Goal: Task Accomplishment & Management: Manage account settings

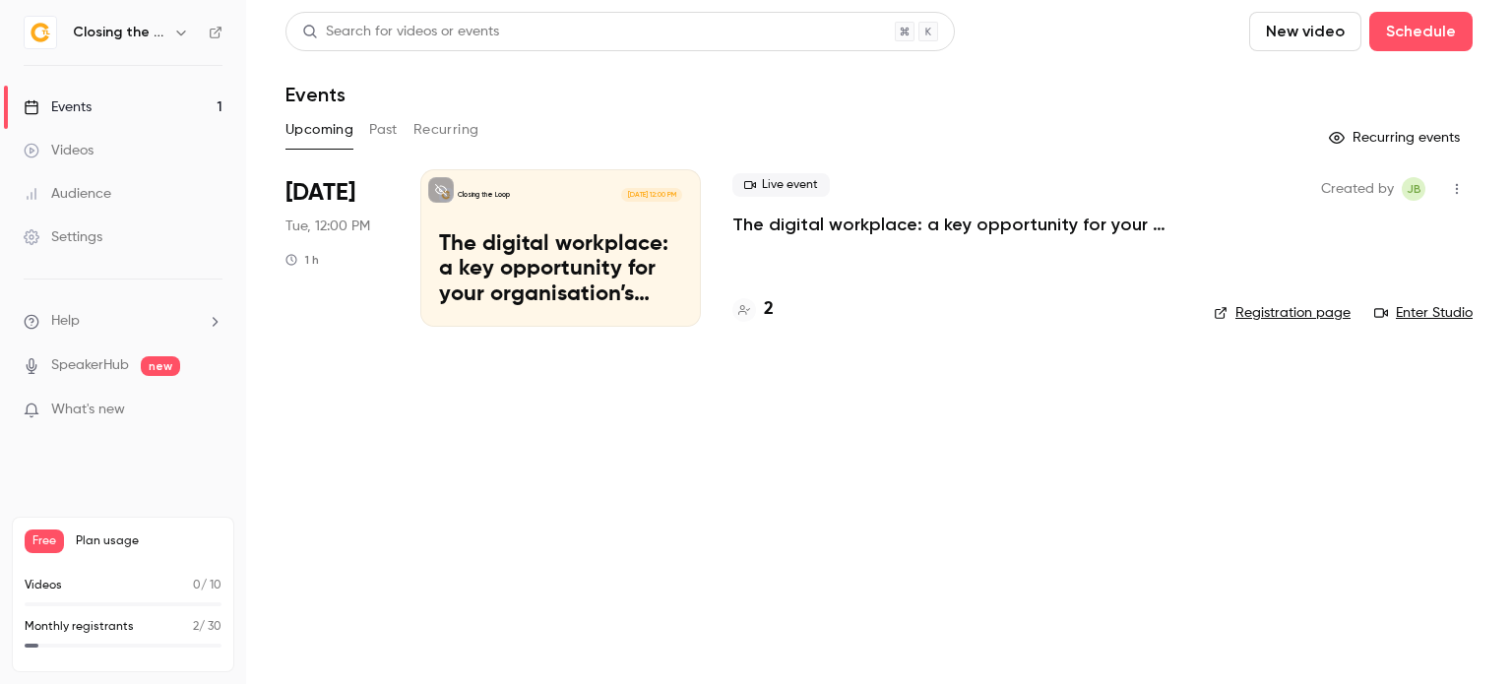
click at [614, 243] on p "The digital workplace: a key opportunity for your organisation’s green strategy" at bounding box center [560, 270] width 243 height 76
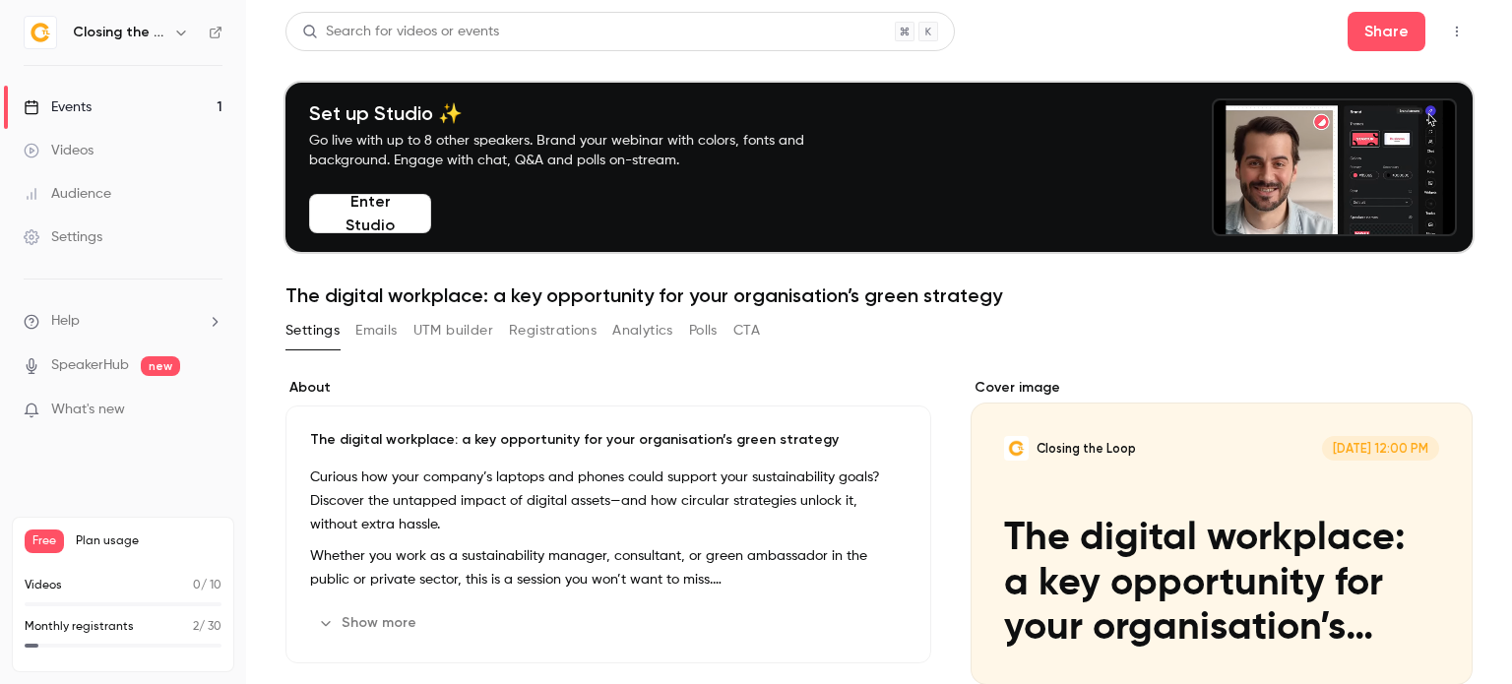
click at [114, 99] on link "Events 1" at bounding box center [123, 107] width 246 height 43
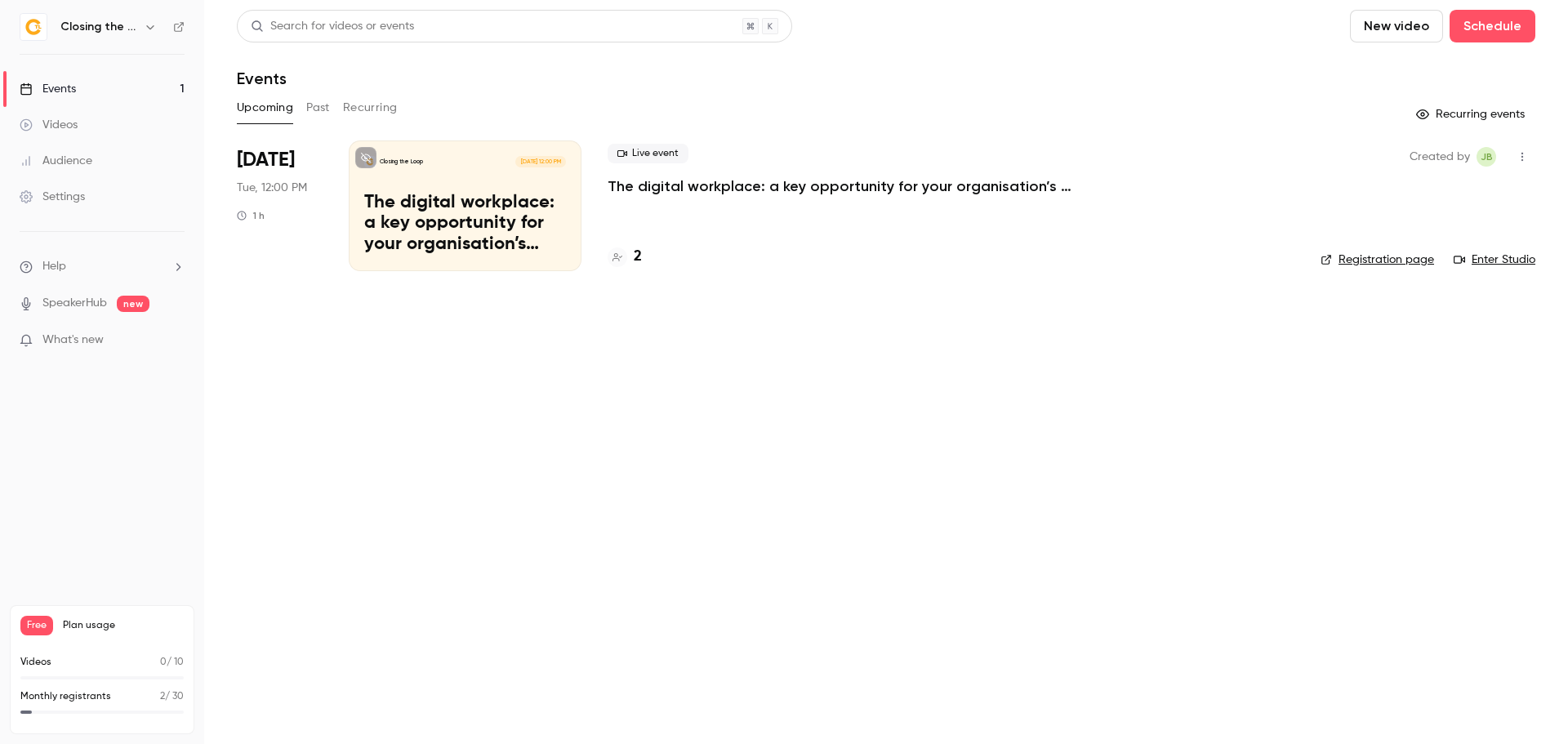
click at [738, 187] on p "The digital workplace: a key opportunity for your organisation’s green strategy" at bounding box center [852, 187] width 490 height 20
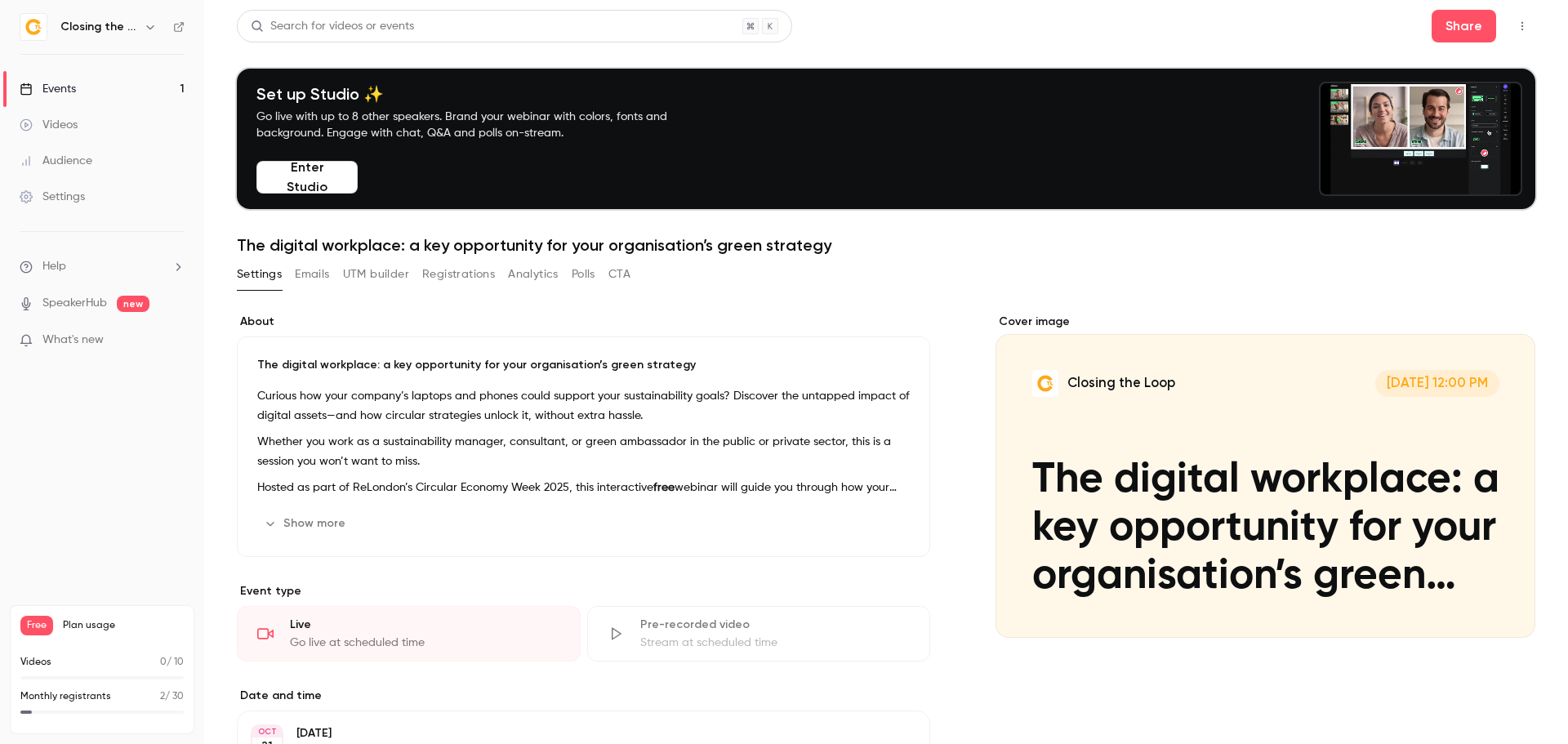
click at [644, 471] on div "Curious how your company’s laptops and phones could support your sustainability…" at bounding box center [583, 442] width 653 height 111
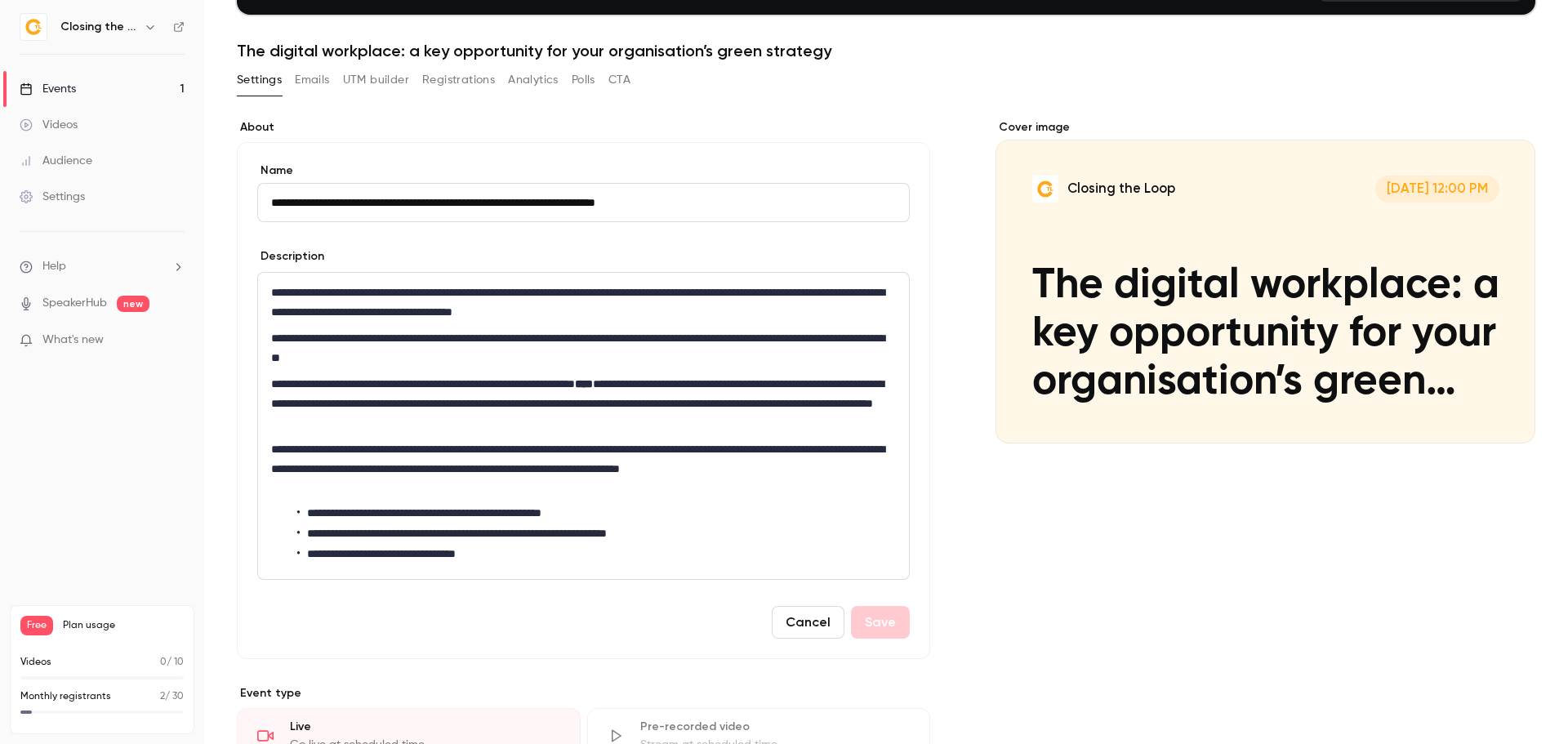
scroll to position [193, 0]
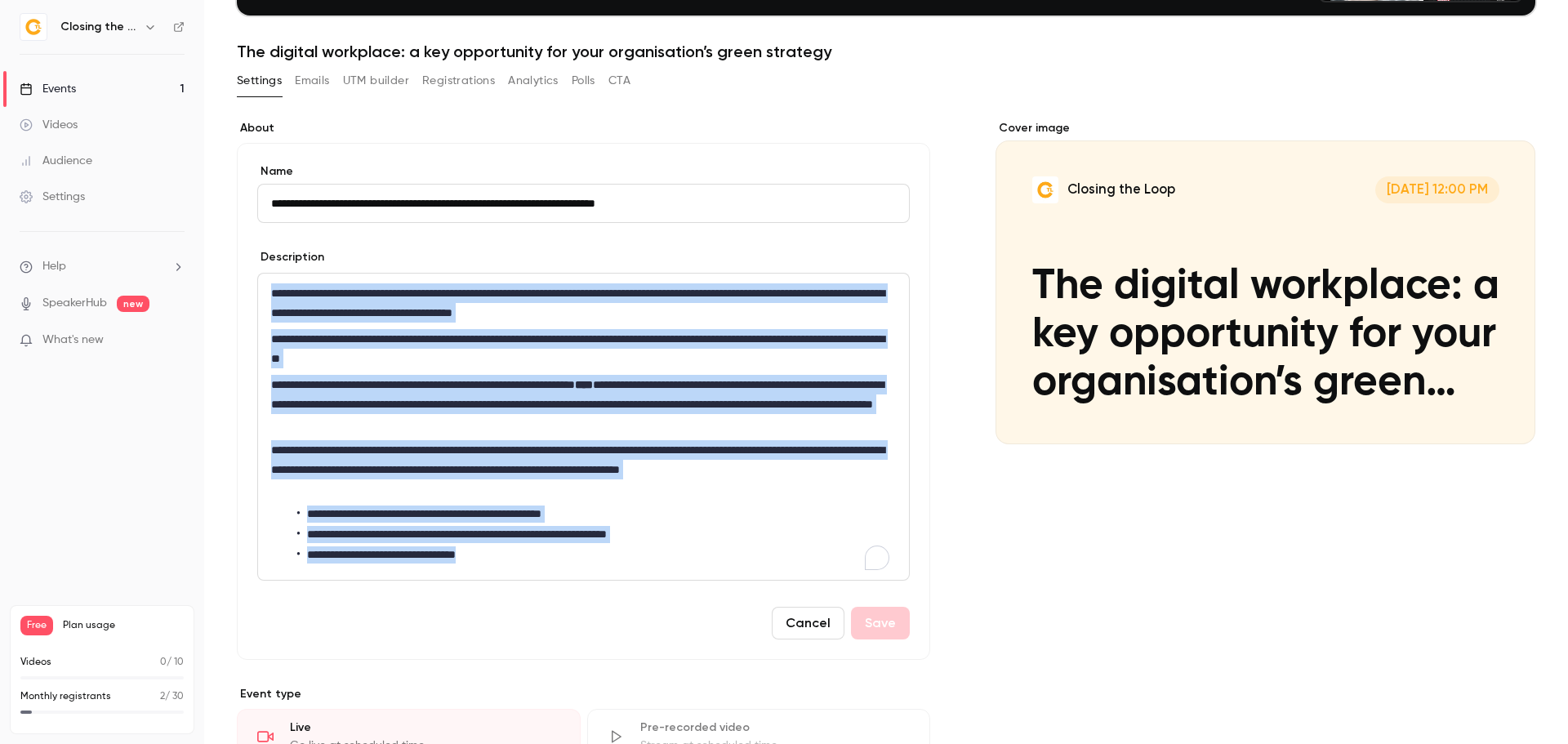
drag, startPoint x: 502, startPoint y: 552, endPoint x: 252, endPoint y: 278, distance: 370.9
click at [252, 278] on div "**********" at bounding box center [584, 401] width 693 height 517
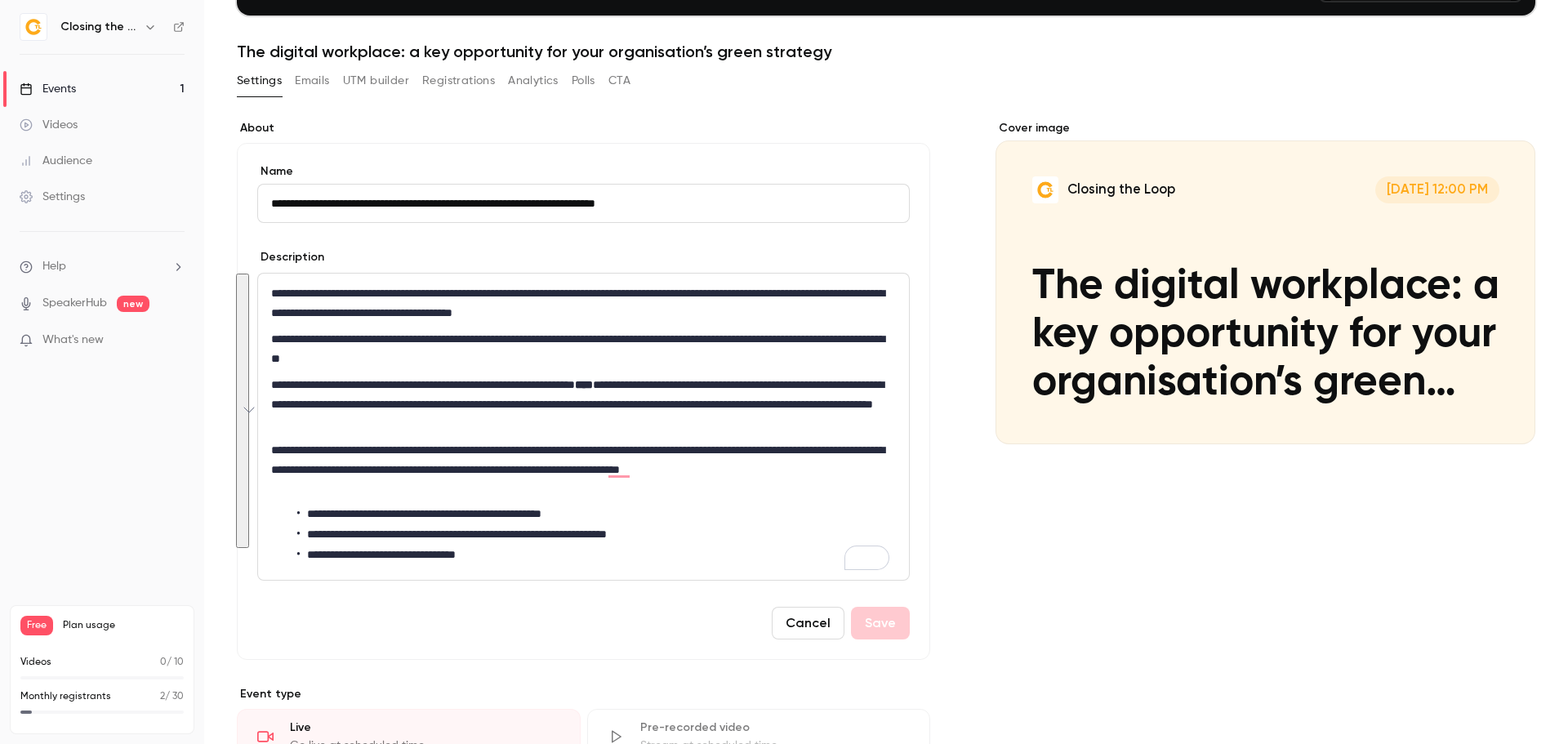
click at [1042, 542] on div "Cover image Closing the Loop [DATE] 12:00 PM The digital workplace: a key oppor…" at bounding box center [1265, 581] width 540 height 922
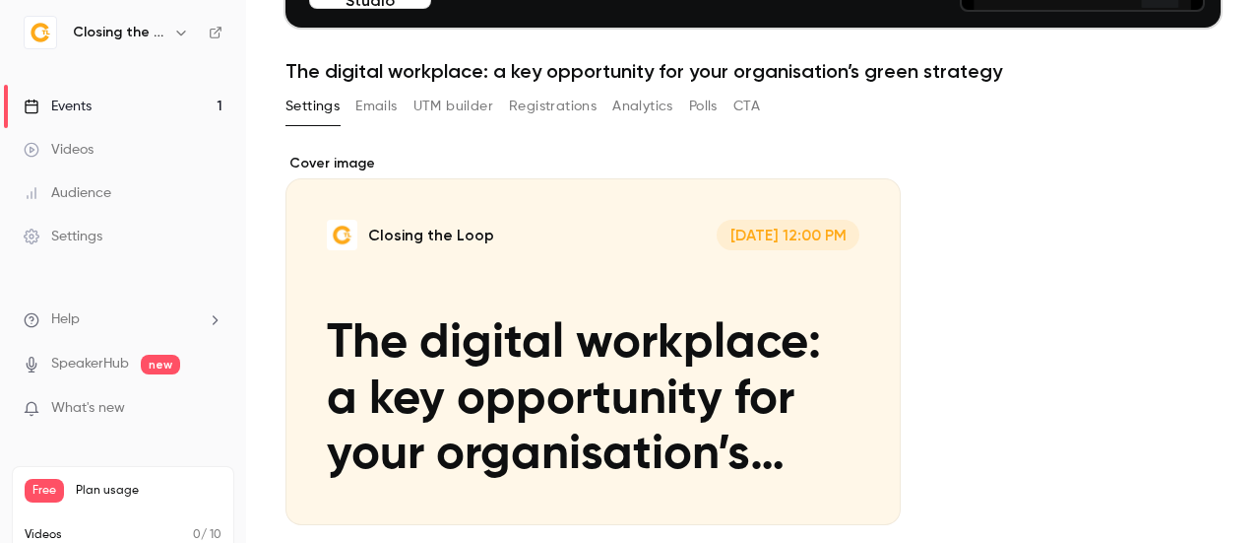
scroll to position [35, 0]
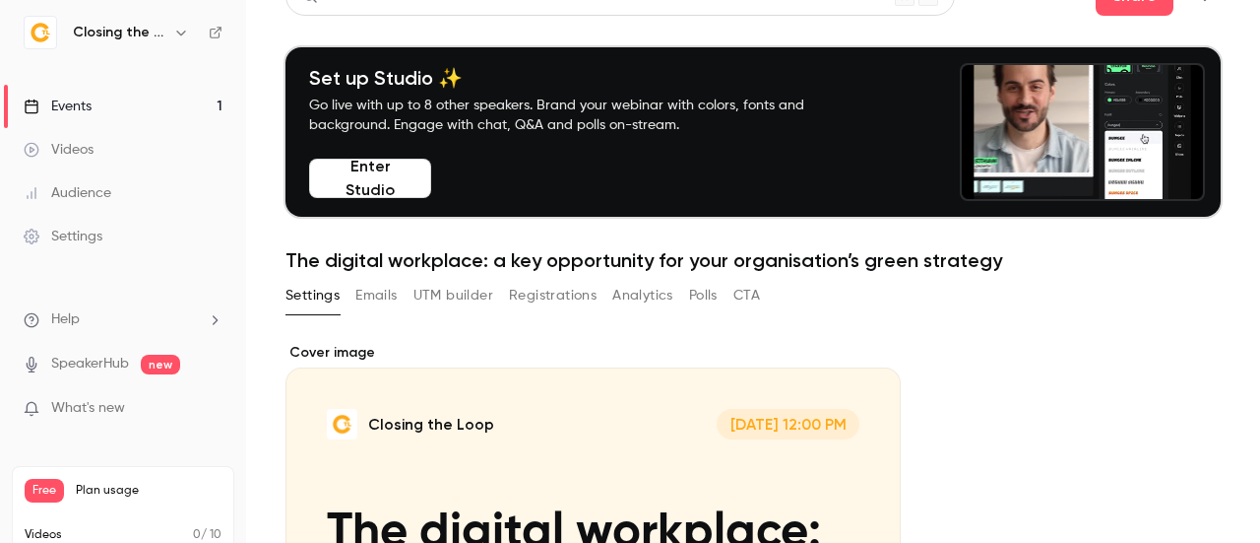
click at [553, 291] on button "Registrations" at bounding box center [553, 296] width 88 height 32
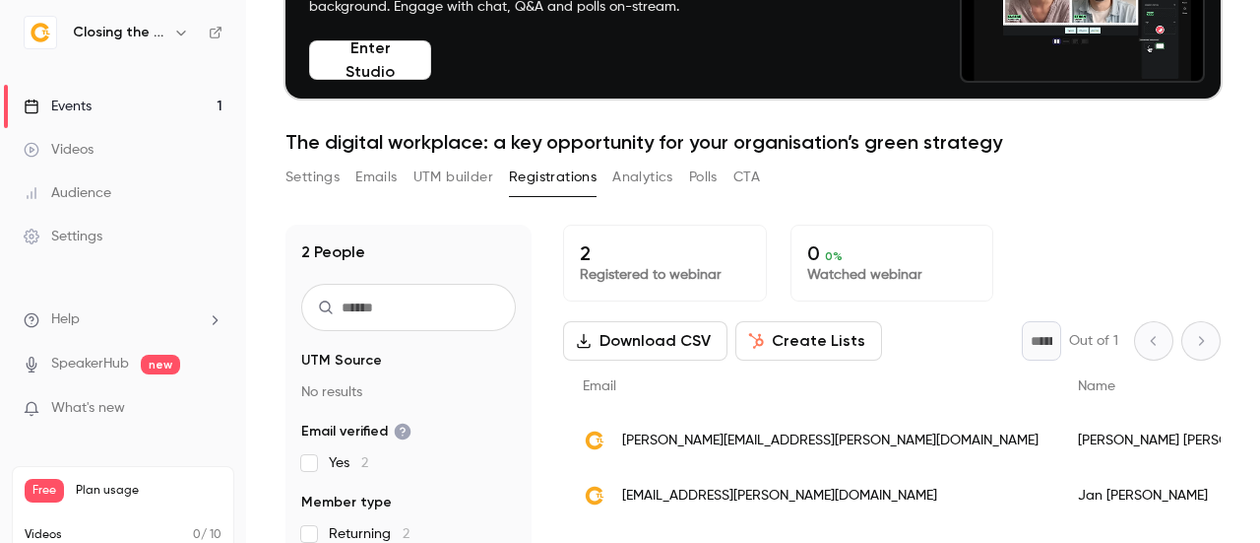
scroll to position [193, 0]
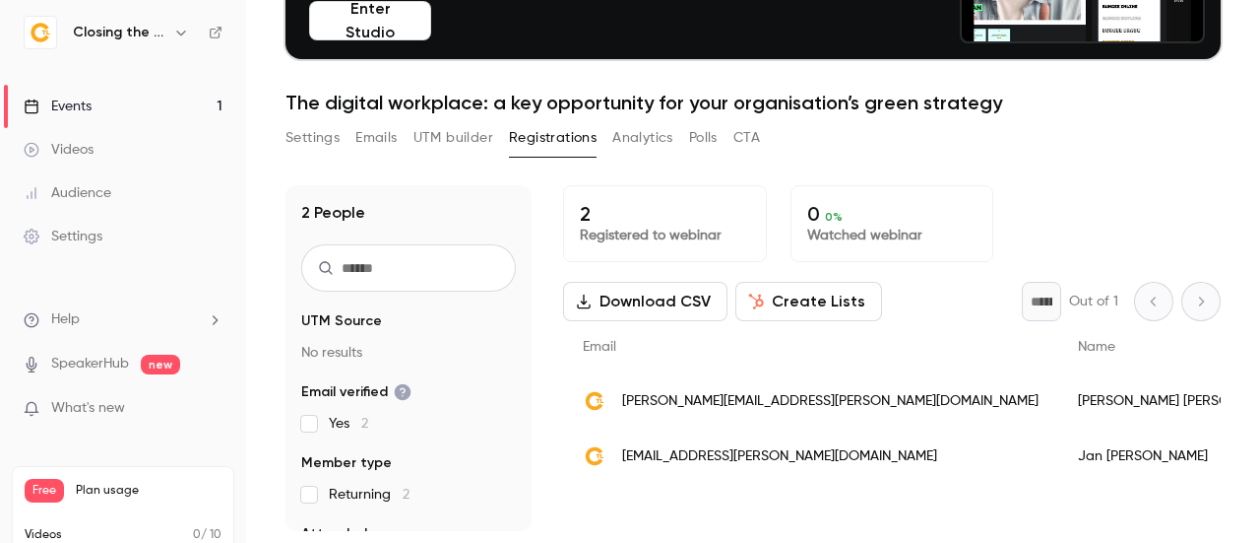
click at [763, 399] on span "[PERSON_NAME][EMAIL_ADDRESS][PERSON_NAME][DOMAIN_NAME]" at bounding box center [830, 401] width 417 height 21
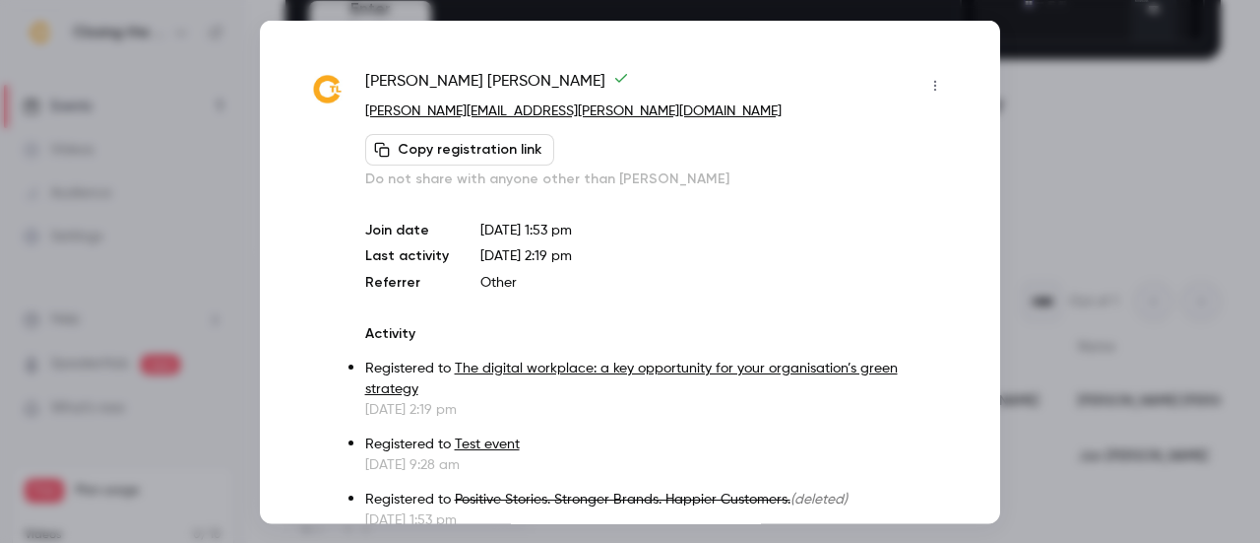
click at [421, 184] on p "Do not share with anyone other than [PERSON_NAME]" at bounding box center [658, 178] width 586 height 20
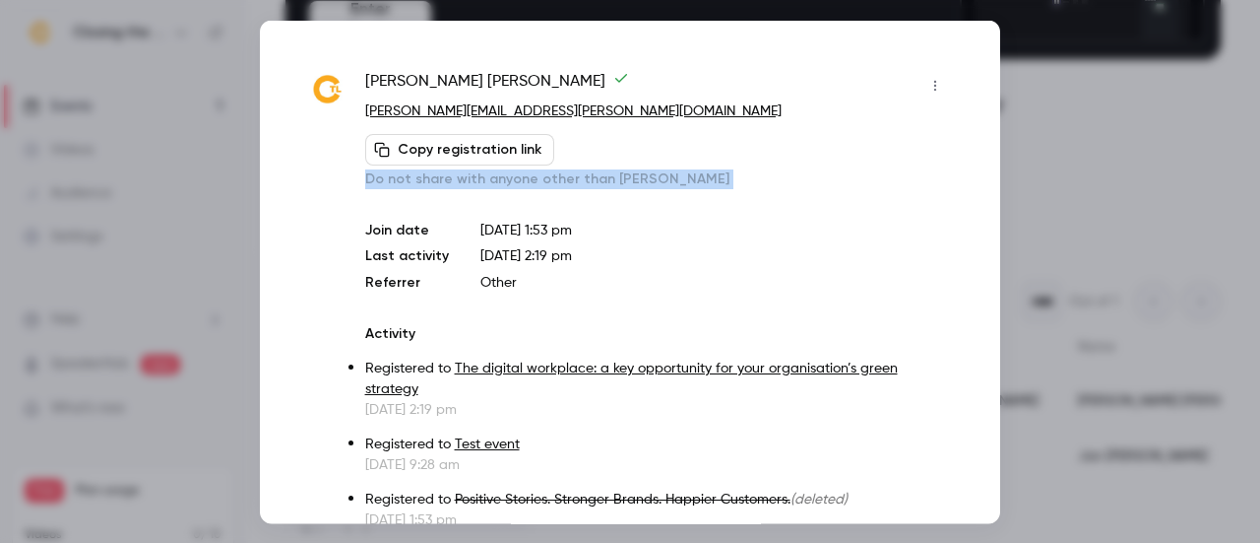
click at [421, 184] on p "Do not share with anyone other than [PERSON_NAME]" at bounding box center [658, 178] width 586 height 20
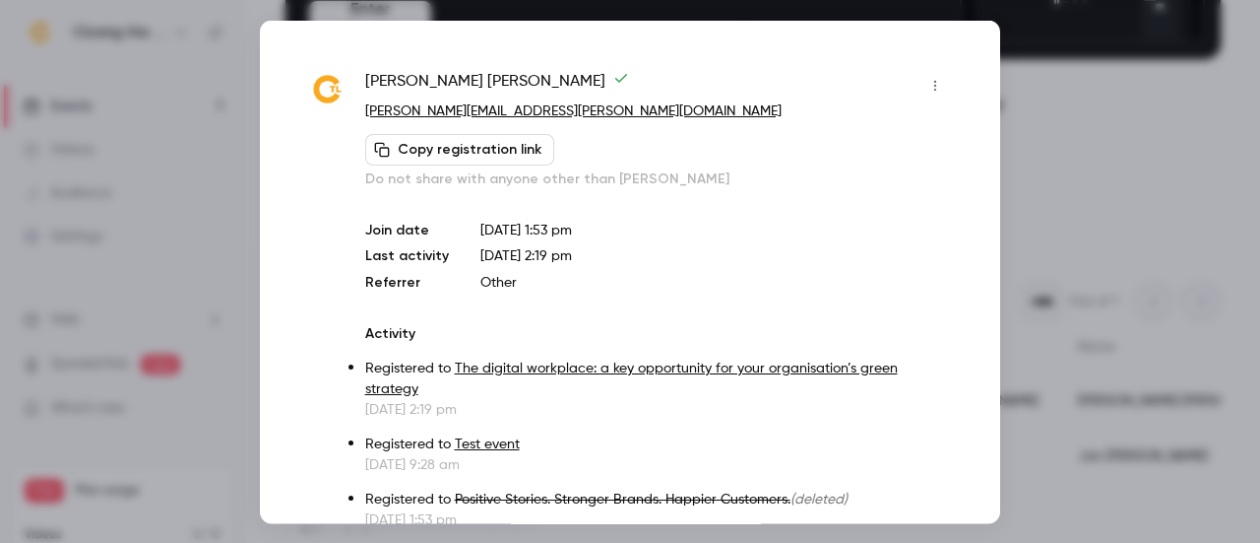
click at [1026, 125] on div at bounding box center [630, 271] width 1260 height 543
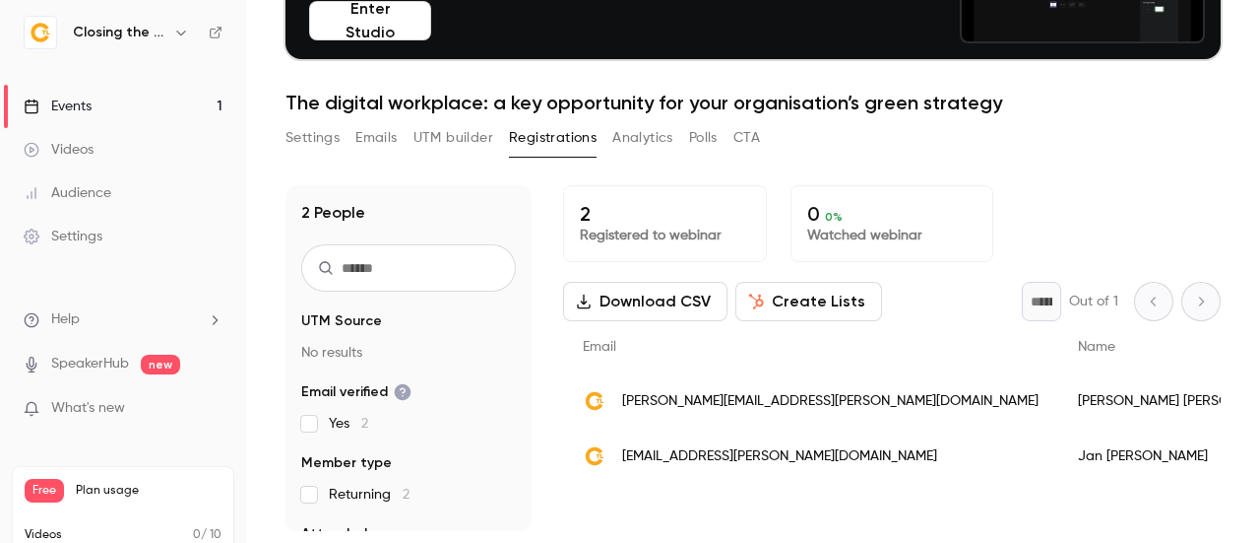
click at [353, 129] on div "Settings Emails UTM builder Registrations Analytics Polls CTA" at bounding box center [523, 138] width 475 height 32
click at [366, 135] on button "Emails" at bounding box center [375, 138] width 41 height 32
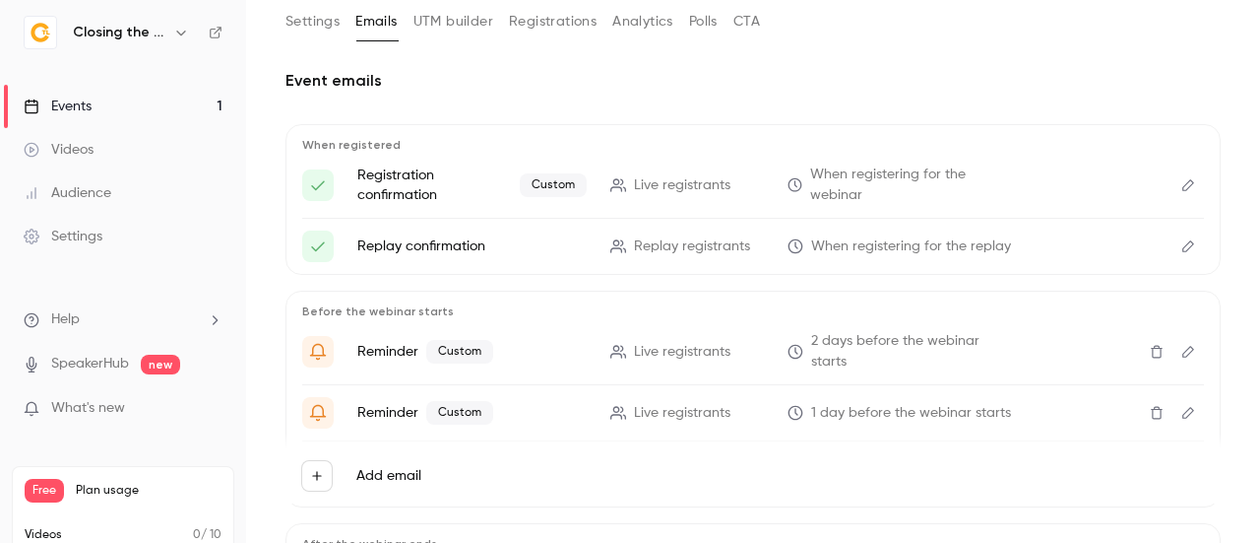
scroll to position [163, 0]
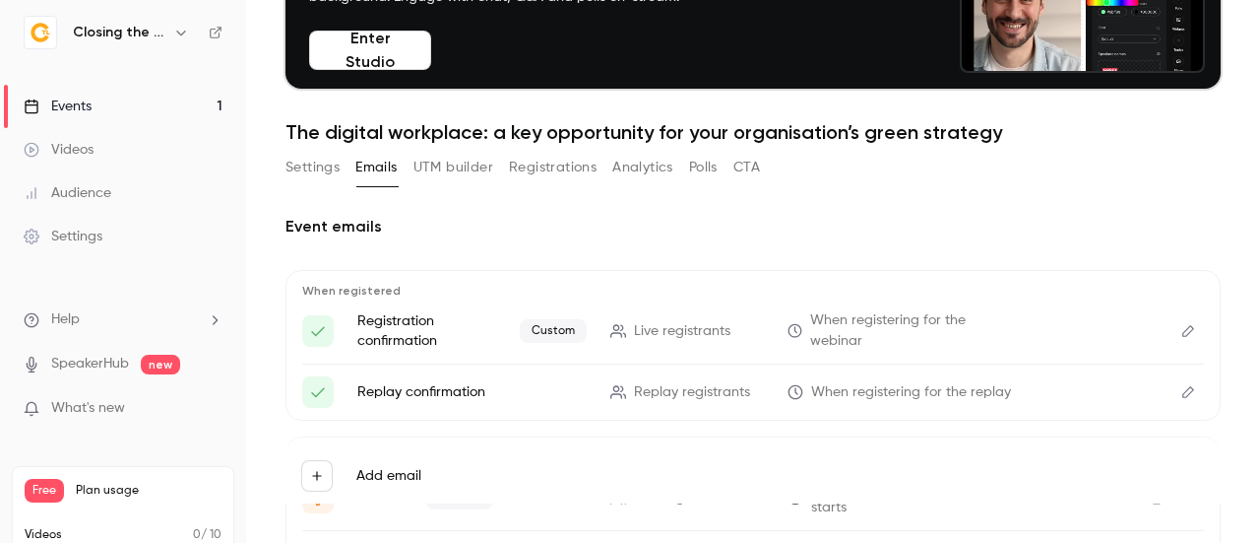
click at [564, 163] on button "Registrations" at bounding box center [553, 168] width 88 height 32
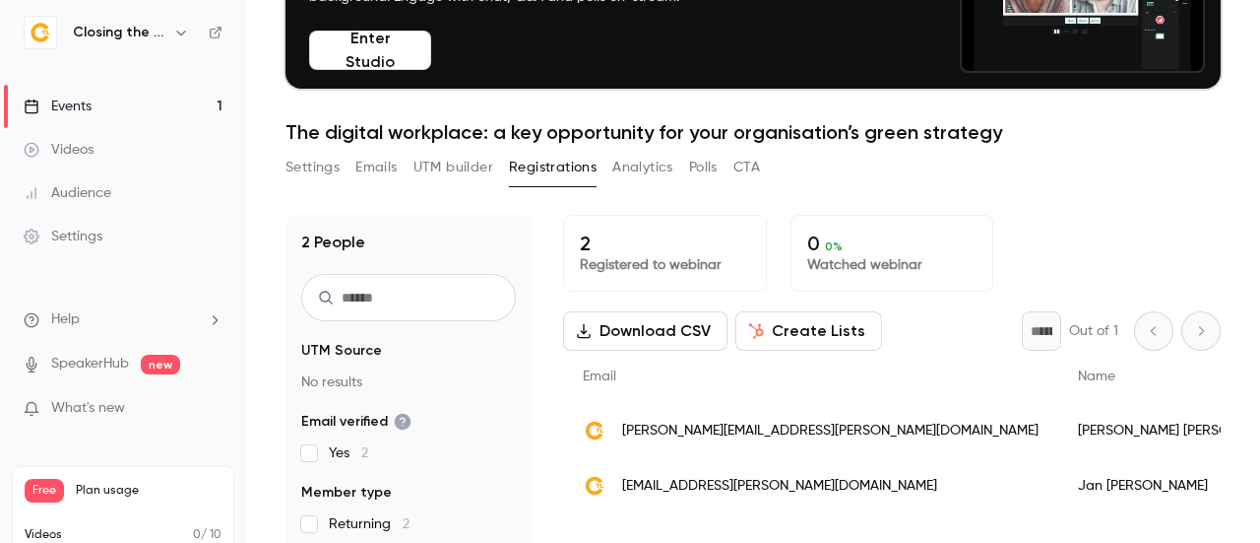
click at [660, 437] on span "[PERSON_NAME][EMAIL_ADDRESS][PERSON_NAME][DOMAIN_NAME]" at bounding box center [830, 430] width 417 height 21
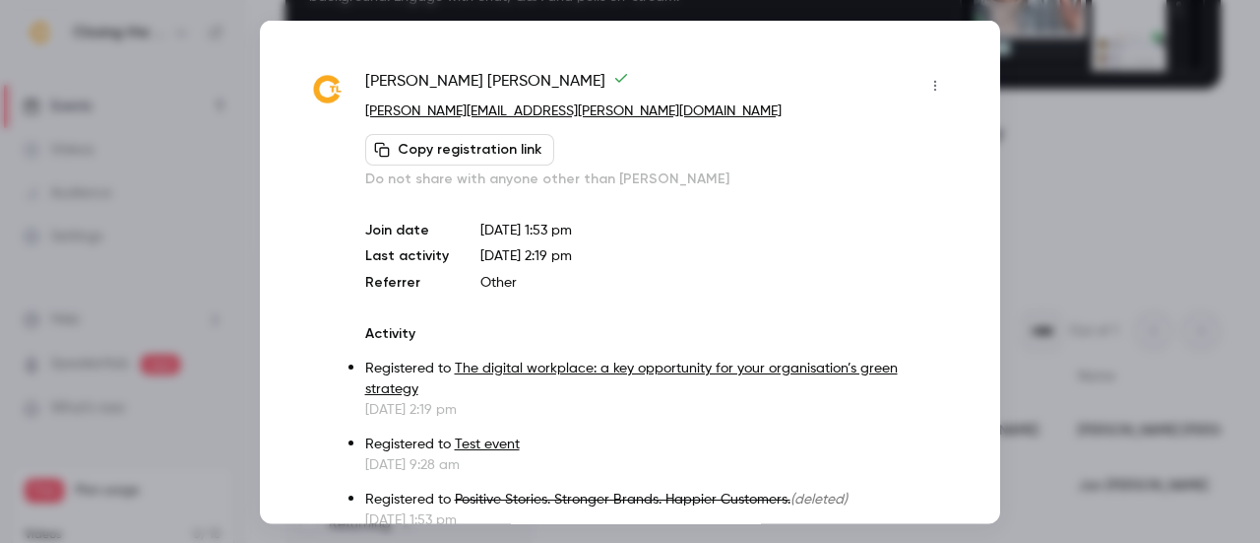
click at [1109, 248] on div at bounding box center [630, 271] width 1260 height 543
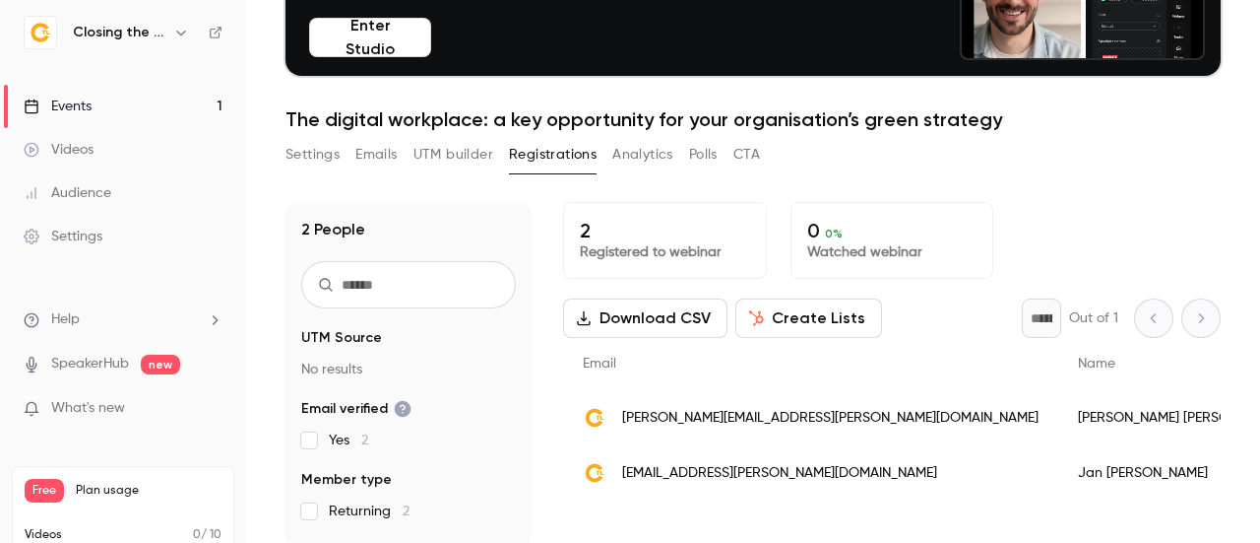
scroll to position [193, 0]
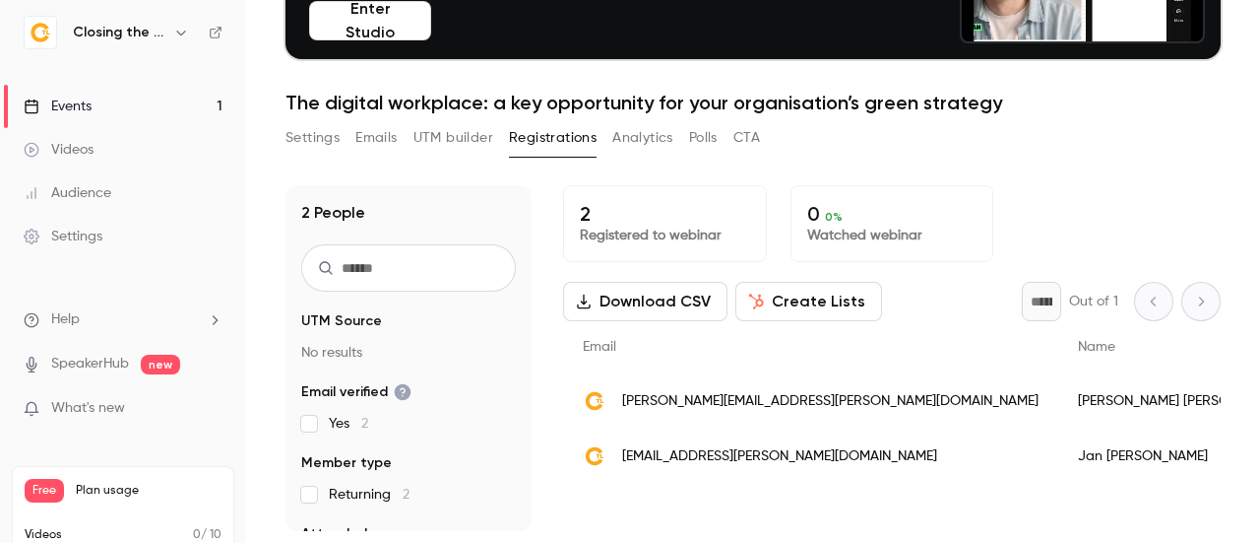
click at [375, 125] on button "Emails" at bounding box center [375, 138] width 41 height 32
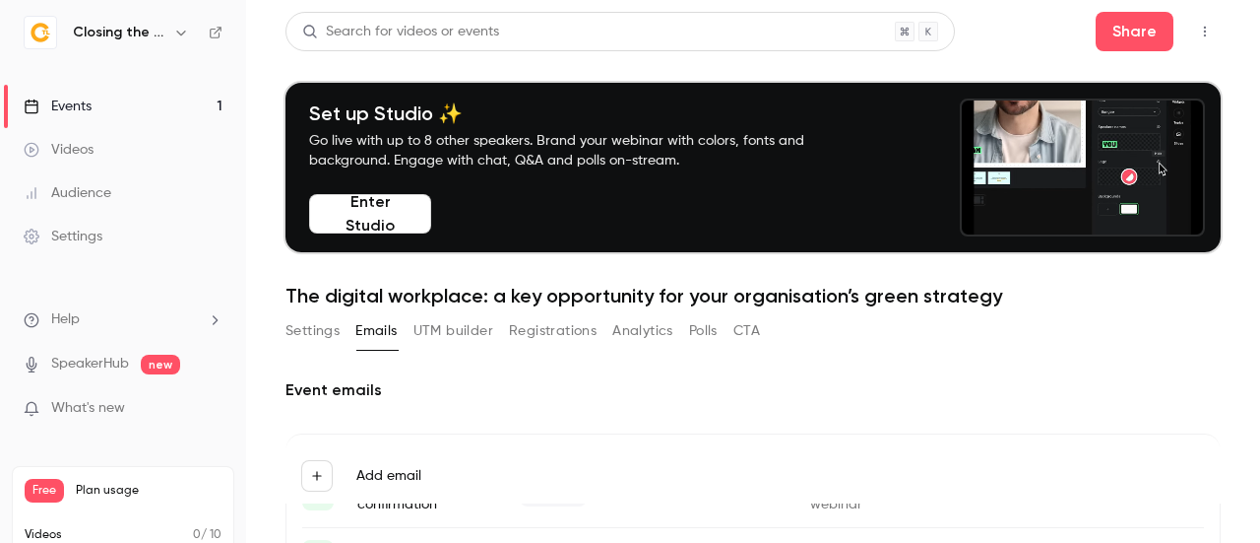
click at [314, 330] on button "Settings" at bounding box center [313, 331] width 54 height 32
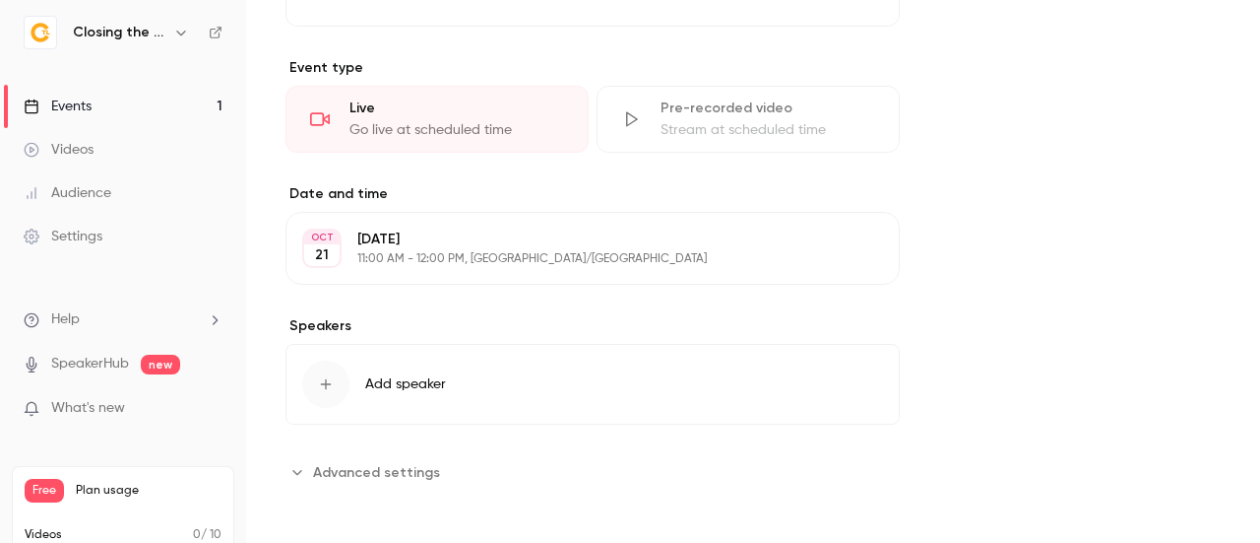
scroll to position [1040, 0]
click at [405, 379] on span "Add speaker" at bounding box center [405, 383] width 81 height 20
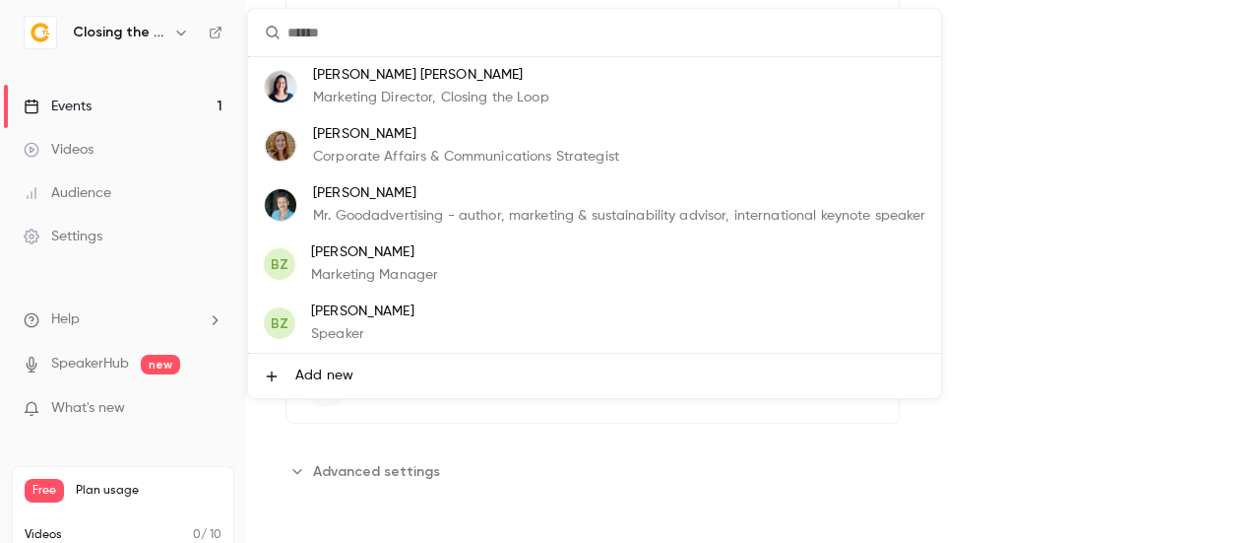
click at [544, 437] on div at bounding box center [630, 271] width 1260 height 543
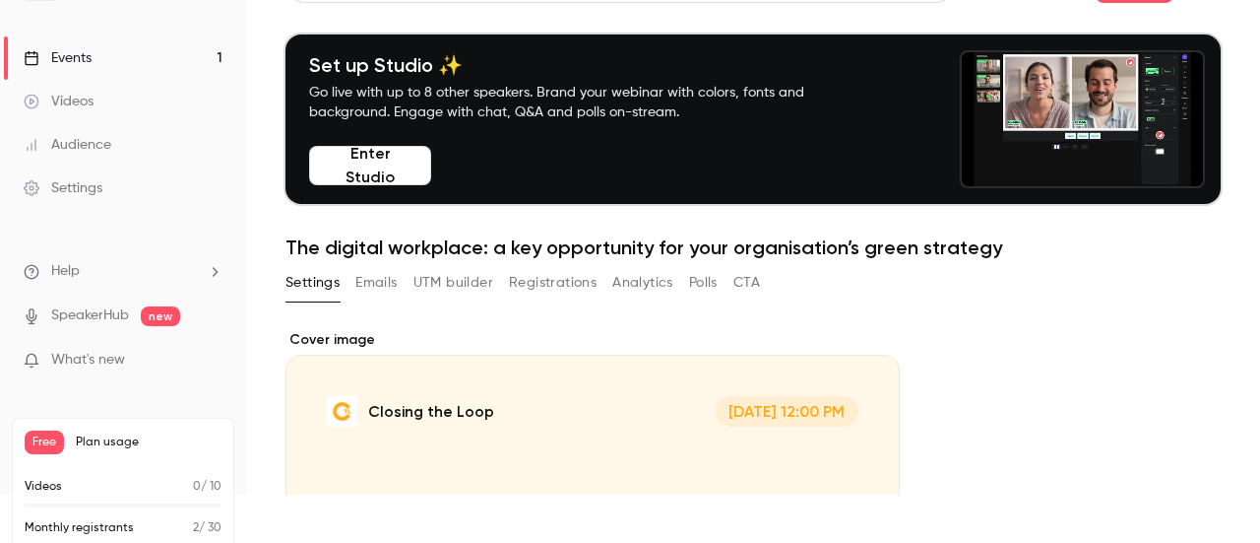
scroll to position [0, 0]
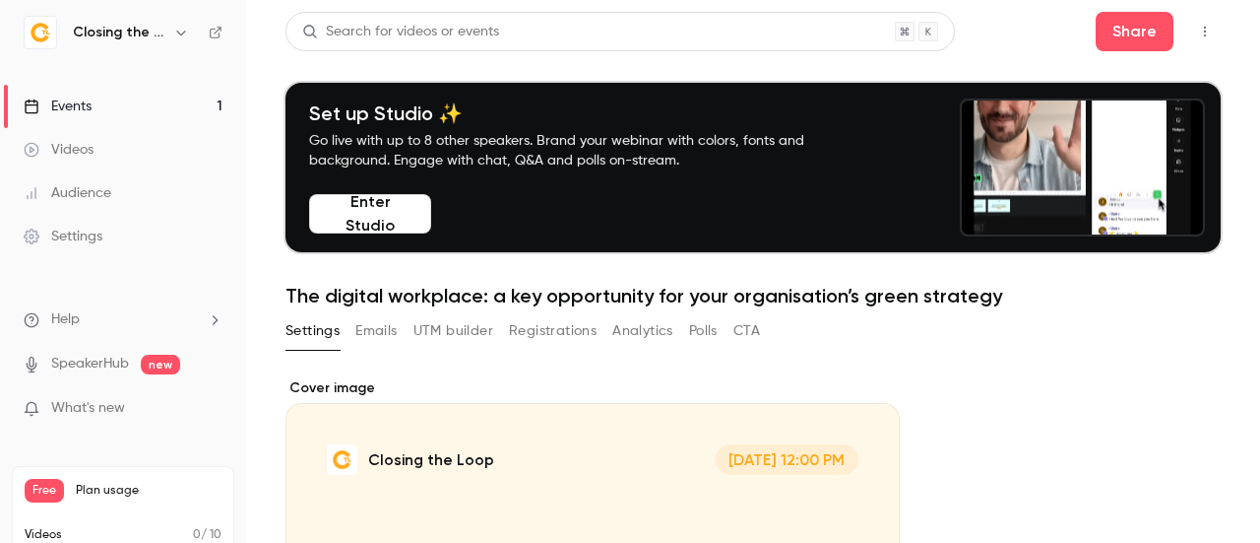
click at [573, 330] on button "Registrations" at bounding box center [553, 331] width 88 height 32
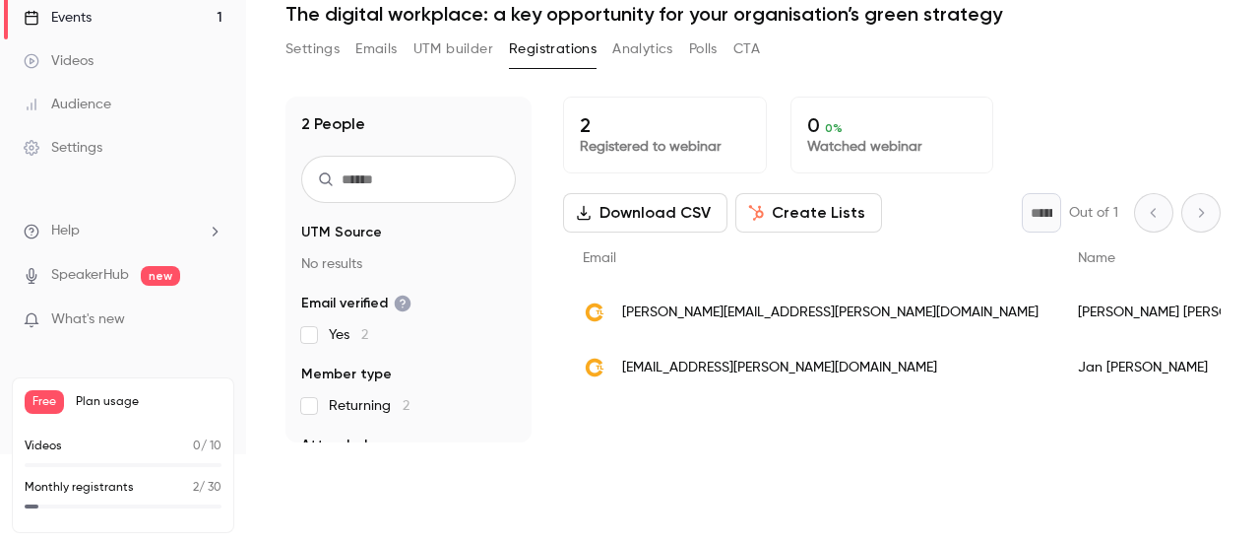
click at [645, 294] on div "[PERSON_NAME][EMAIL_ADDRESS][PERSON_NAME][DOMAIN_NAME]" at bounding box center [810, 312] width 495 height 55
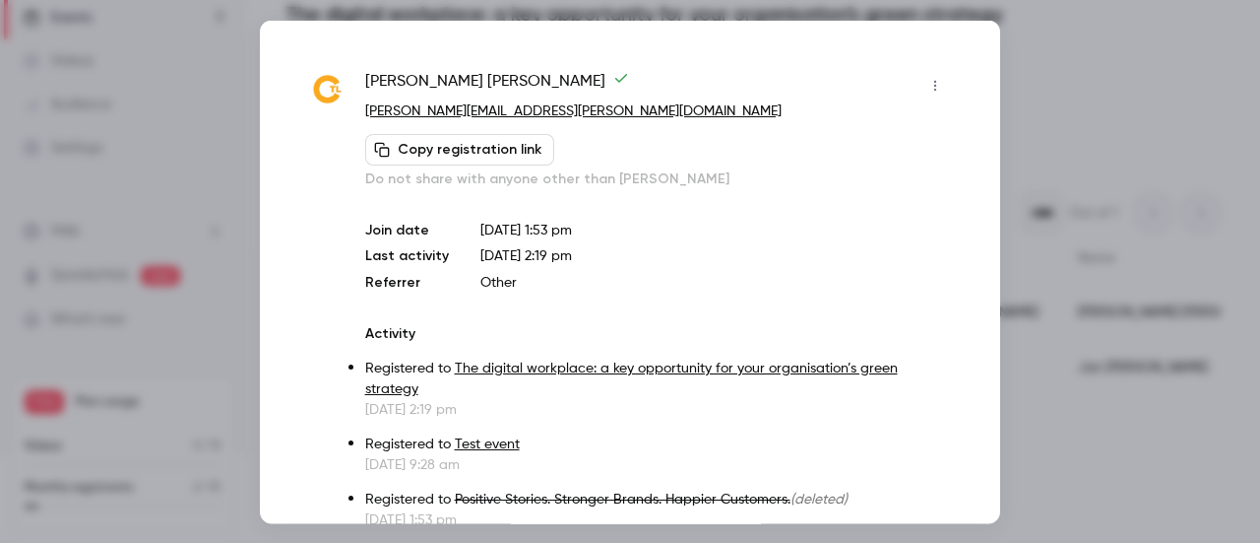
click at [928, 81] on icon "button" at bounding box center [936, 85] width 16 height 14
click at [890, 36] on div at bounding box center [630, 271] width 1260 height 543
click at [1030, 64] on div at bounding box center [630, 271] width 1260 height 543
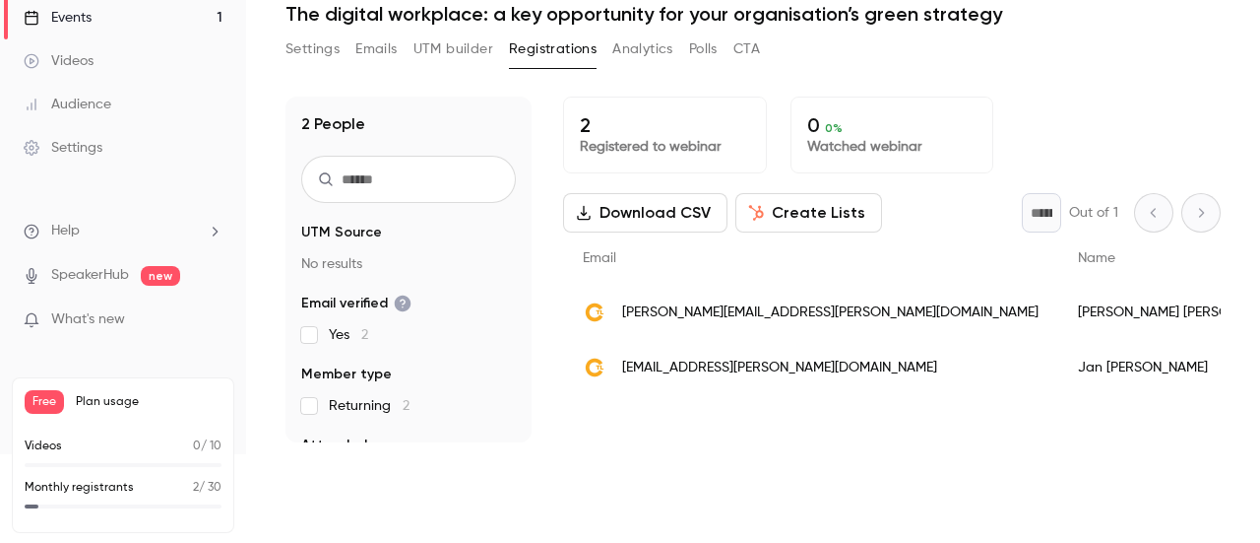
drag, startPoint x: 30, startPoint y: 485, endPoint x: 233, endPoint y: 492, distance: 203.9
click at [232, 492] on div "Free Plan usage Videos 0 / 10 Monthly registrants 2 / 30" at bounding box center [123, 455] width 223 height 156
click at [218, 488] on p "2 / 30" at bounding box center [207, 488] width 29 height 18
drag, startPoint x: 221, startPoint y: 486, endPoint x: 98, endPoint y: 504, distance: 123.4
click at [128, 493] on div "Monthly registrants 2 / 30" at bounding box center [123, 488] width 197 height 18
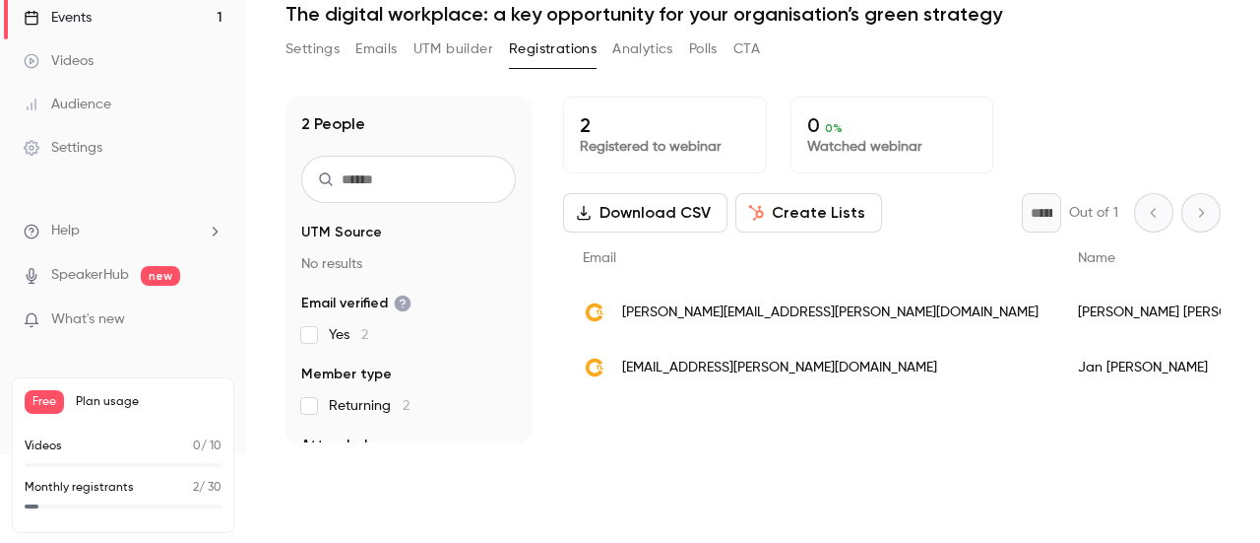
click at [176, 495] on div "Monthly registrants 2 / 30" at bounding box center [123, 494] width 197 height 30
drag, startPoint x: 219, startPoint y: 487, endPoint x: 96, endPoint y: 501, distance: 122.9
click at [169, 491] on div "Monthly registrants 2 / 30" at bounding box center [123, 488] width 197 height 18
click at [1112, 66] on div "Settings Emails UTM builder Registrations Analytics Polls CTA" at bounding box center [753, 52] width 935 height 39
click at [394, 53] on button "Emails" at bounding box center [375, 49] width 41 height 32
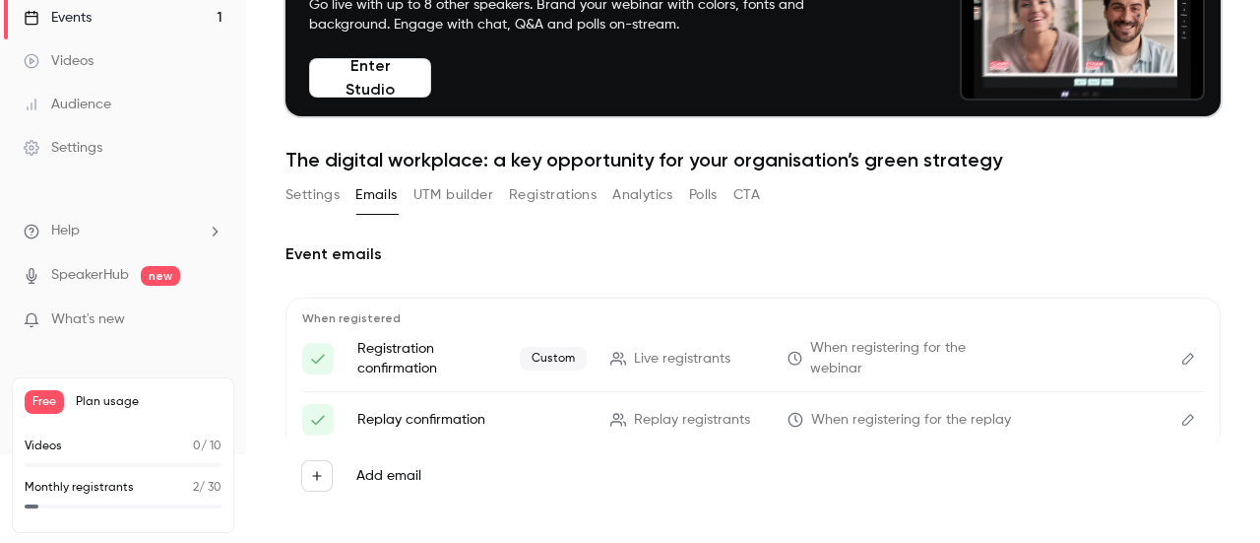
scroll to position [197, 0]
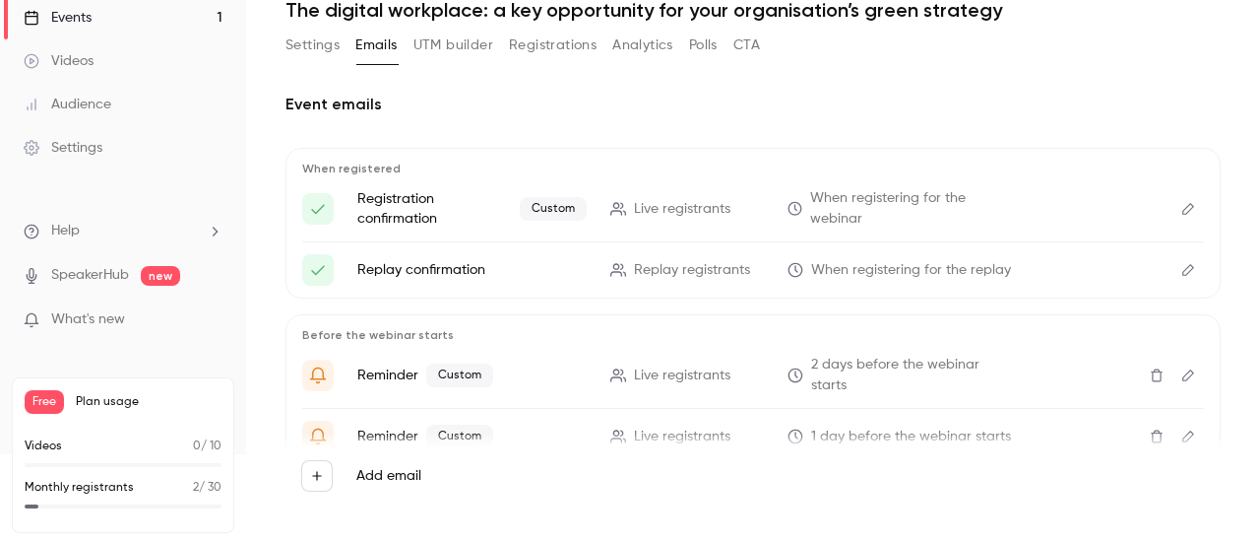
click at [1181, 208] on icon "Edit" at bounding box center [1189, 209] width 16 height 14
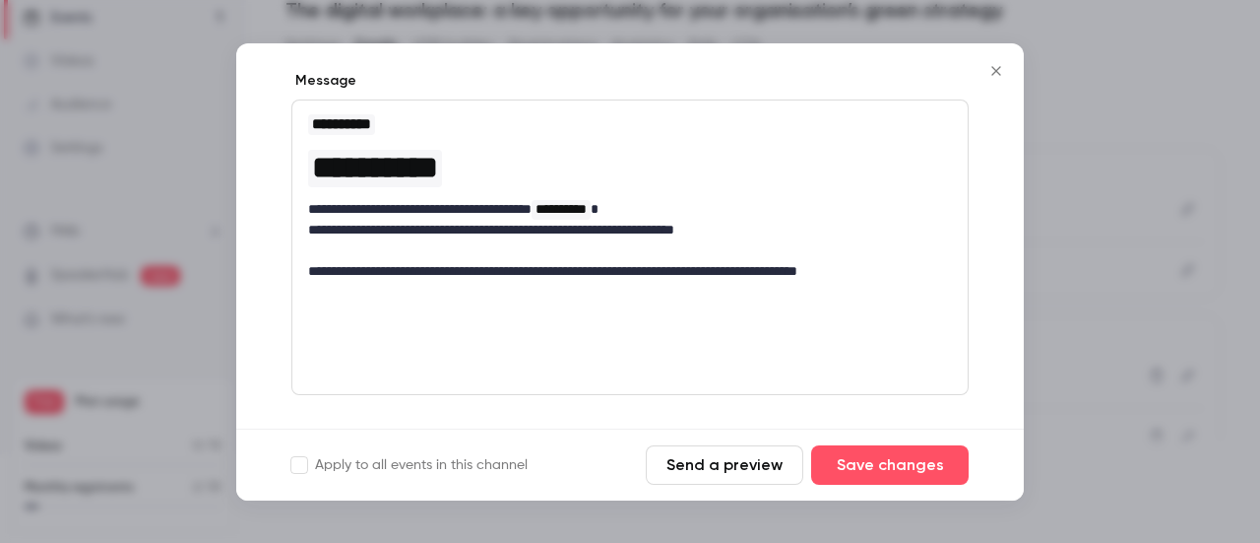
click at [987, 67] on icon "Close" at bounding box center [997, 71] width 24 height 16
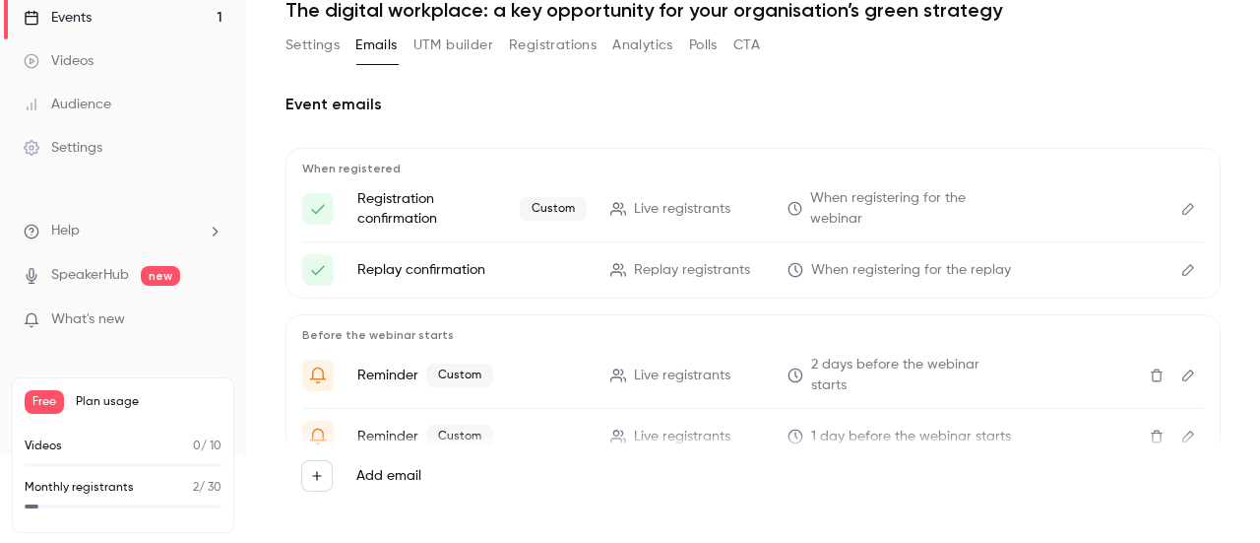
click at [1183, 212] on icon "Edit" at bounding box center [1189, 209] width 12 height 12
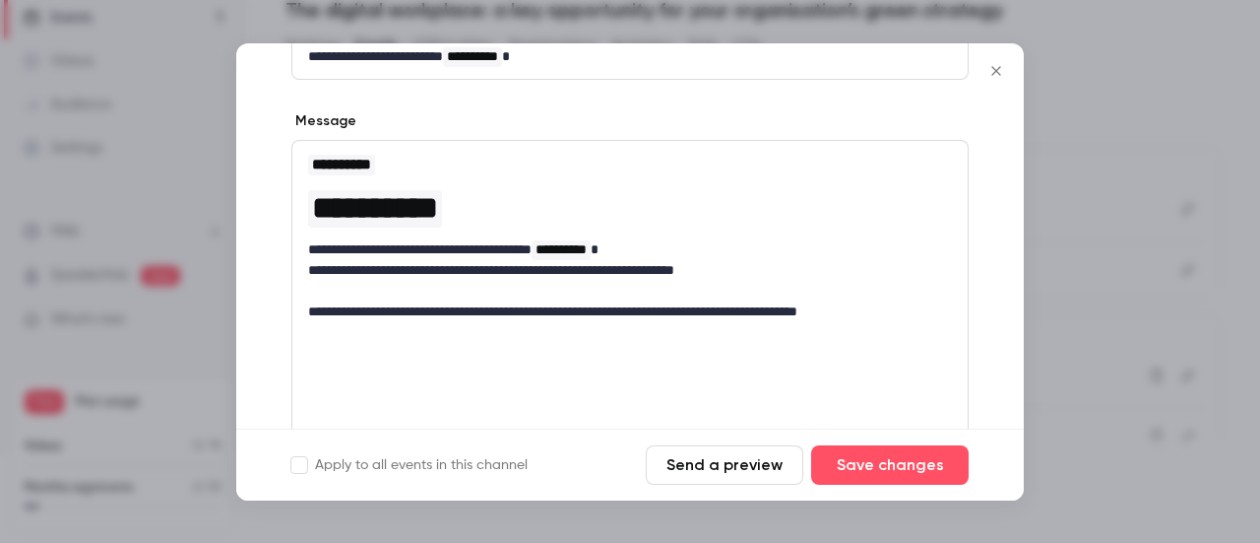
scroll to position [98, 0]
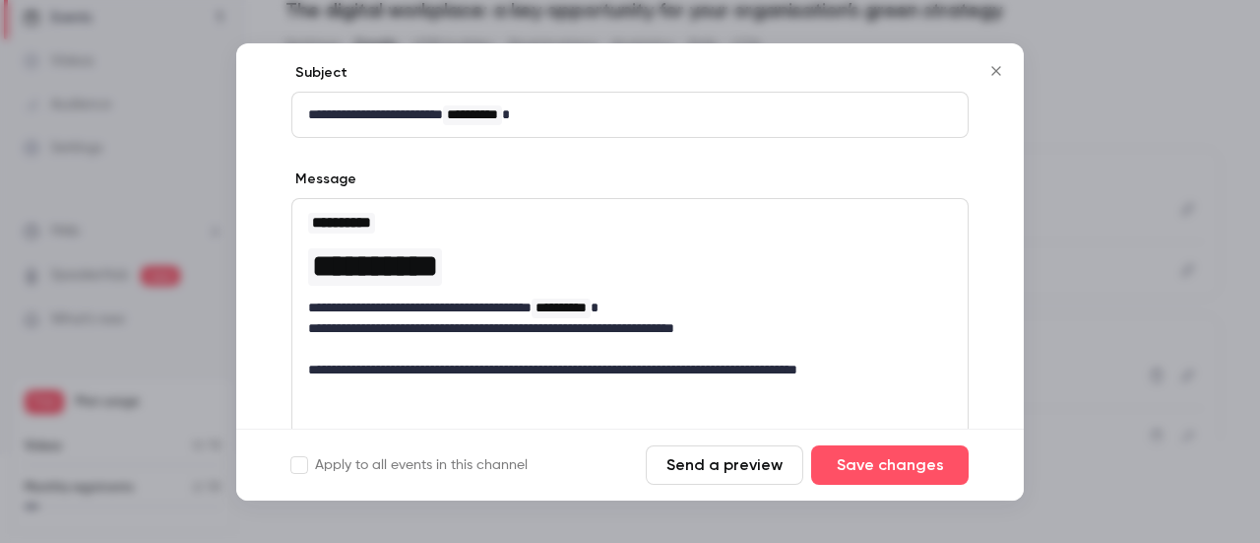
click at [1000, 70] on icon "Close" at bounding box center [997, 71] width 24 height 16
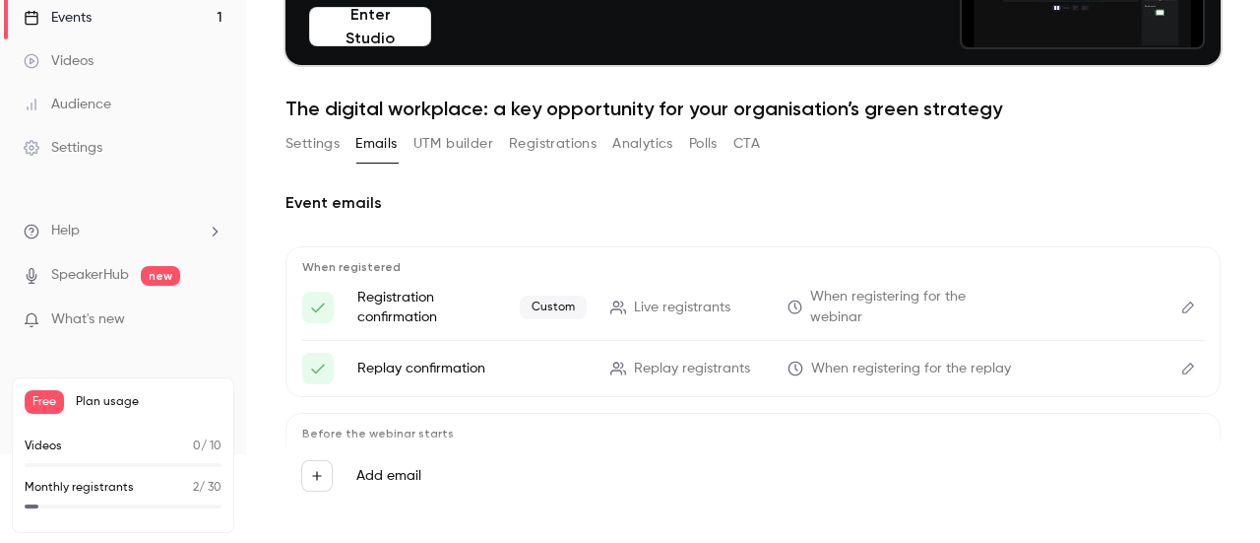
click at [1181, 363] on icon "Edit" at bounding box center [1189, 368] width 16 height 14
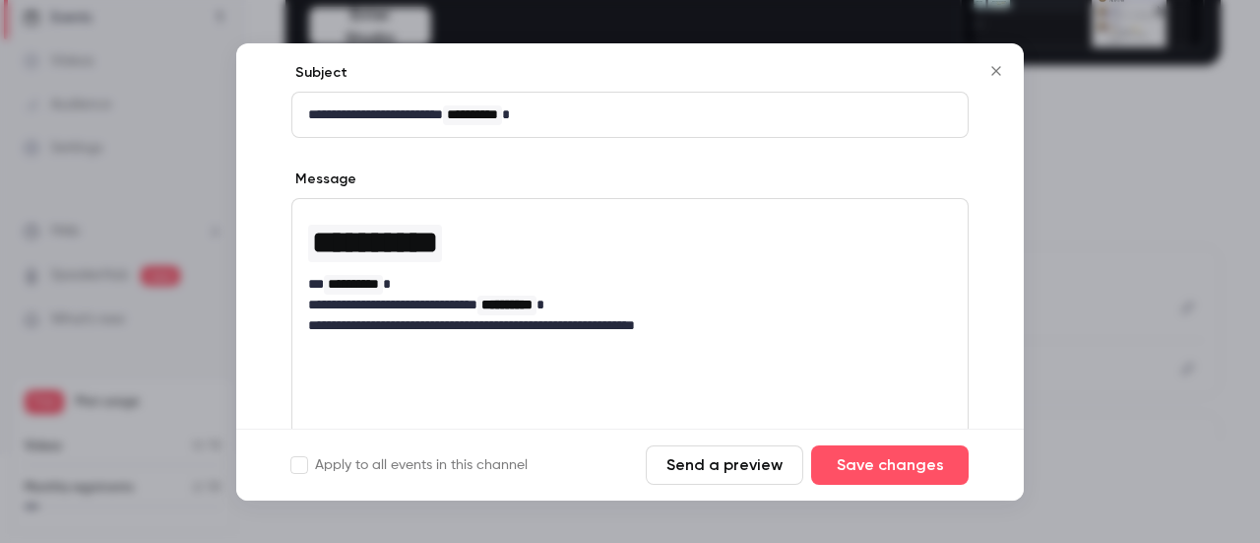
click at [996, 70] on icon "Close" at bounding box center [996, 70] width 9 height 9
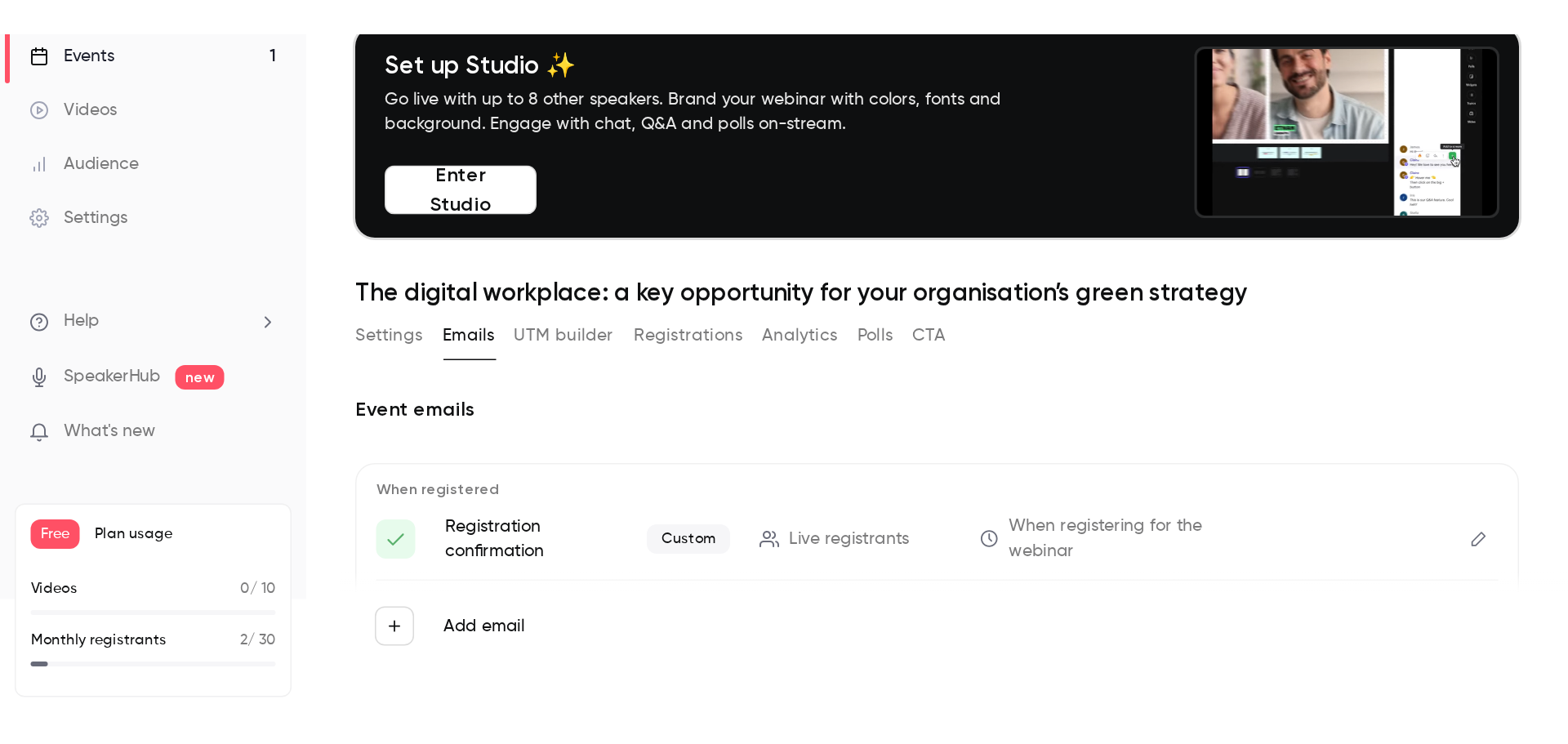
scroll to position [0, 0]
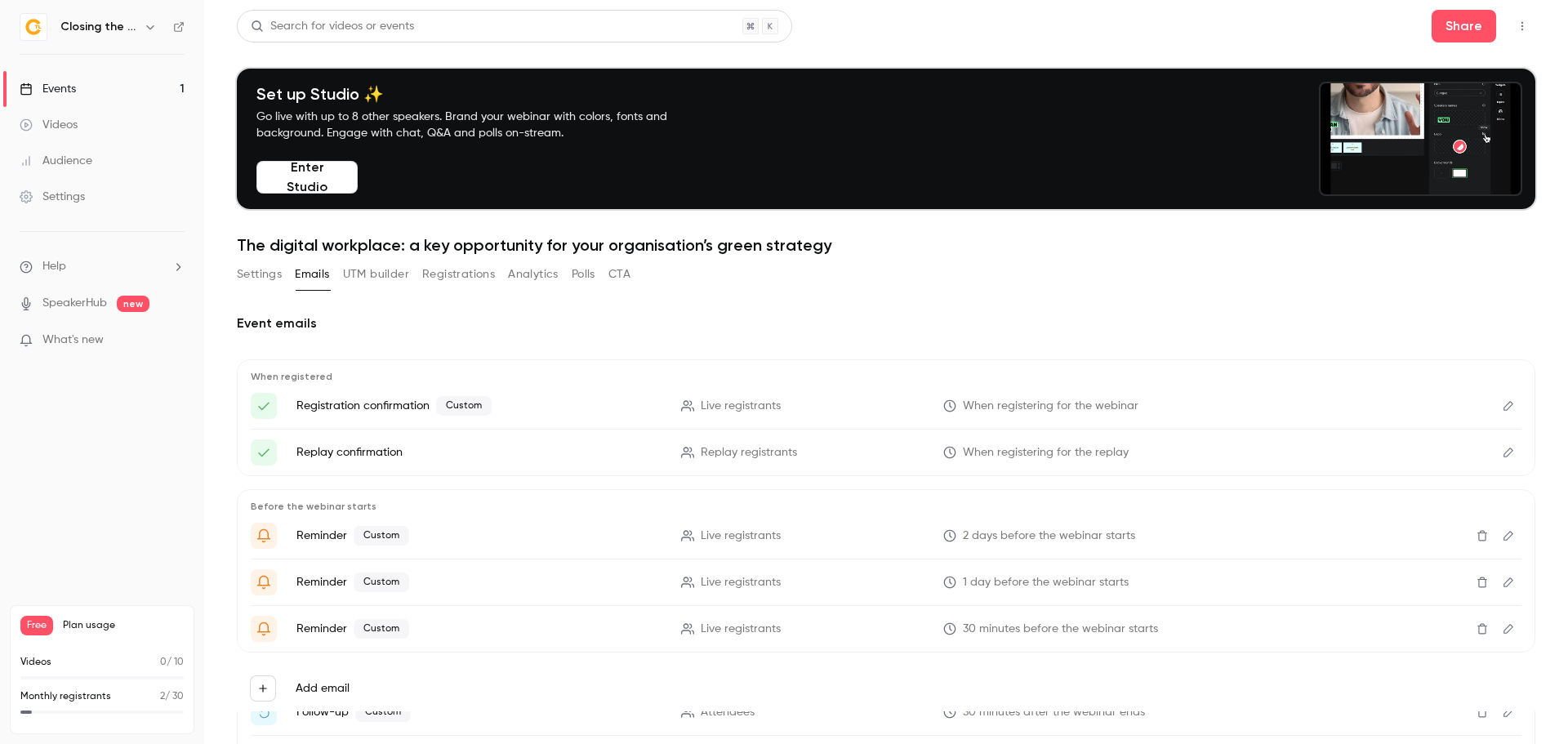
click at [267, 270] on button "Settings" at bounding box center [260, 275] width 45 height 27
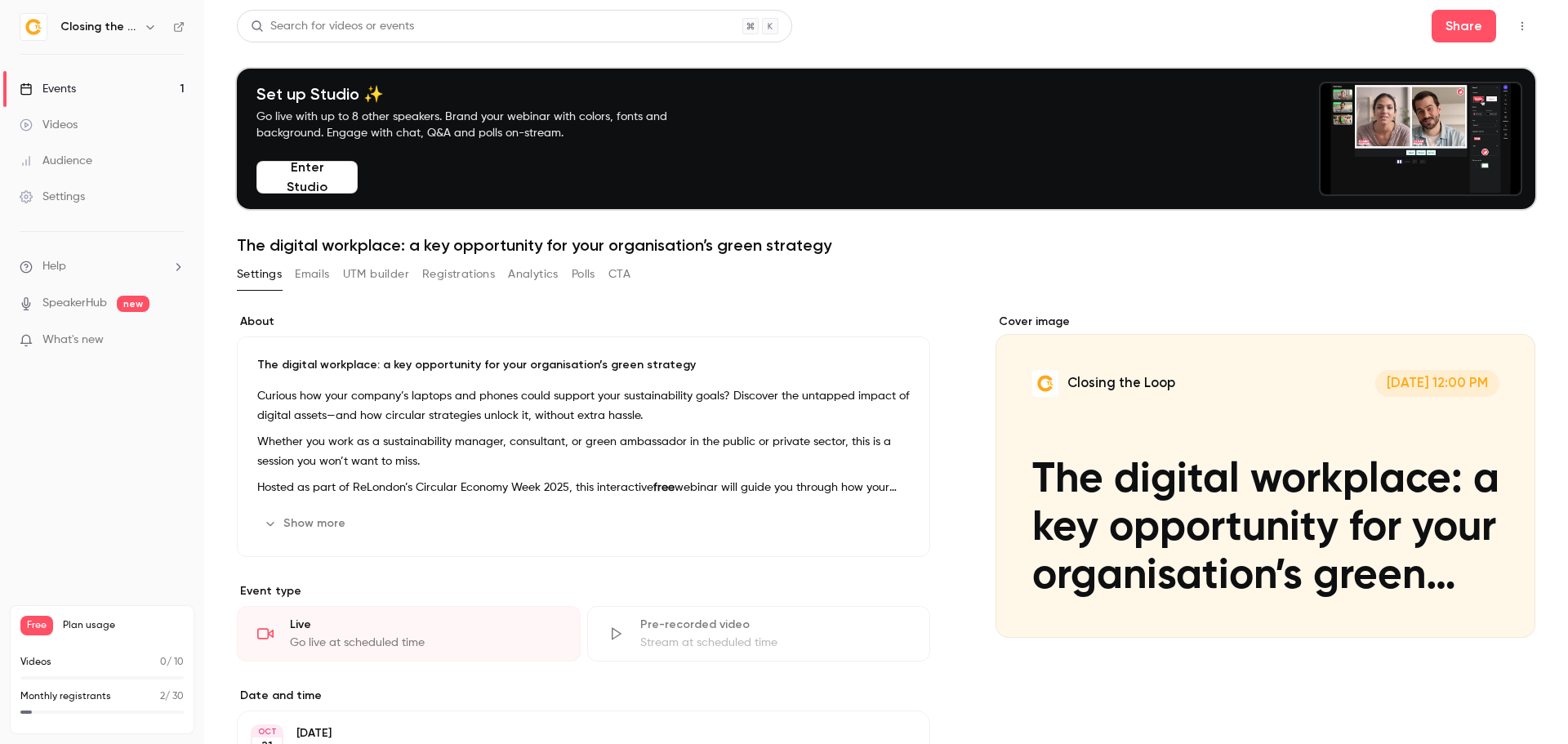
click at [368, 494] on p "Hosted as part of ReLondon’s Circular Economy Week 2025, this interactive free …" at bounding box center [583, 488] width 653 height 20
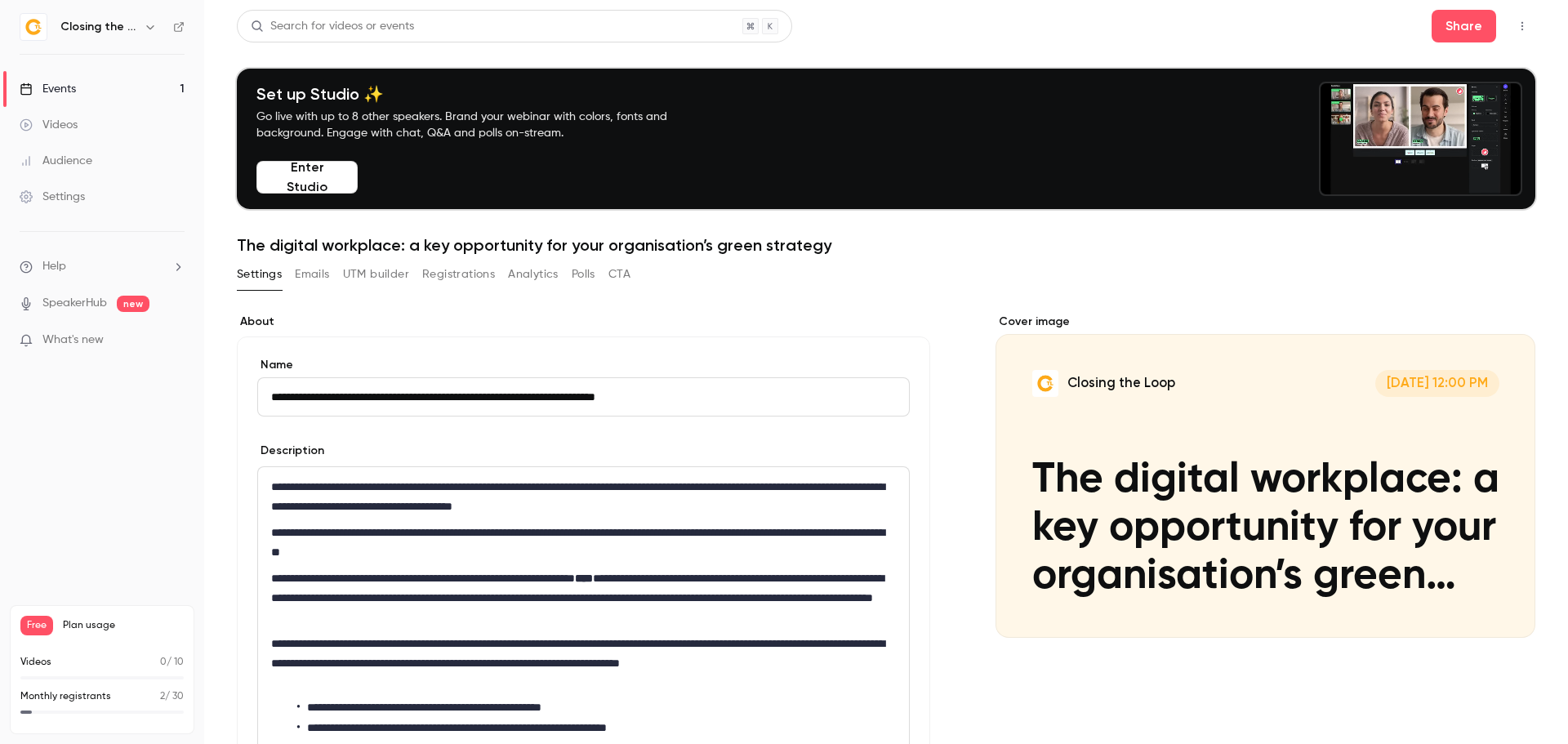
click at [378, 504] on p "**********" at bounding box center [580, 496] width 618 height 39
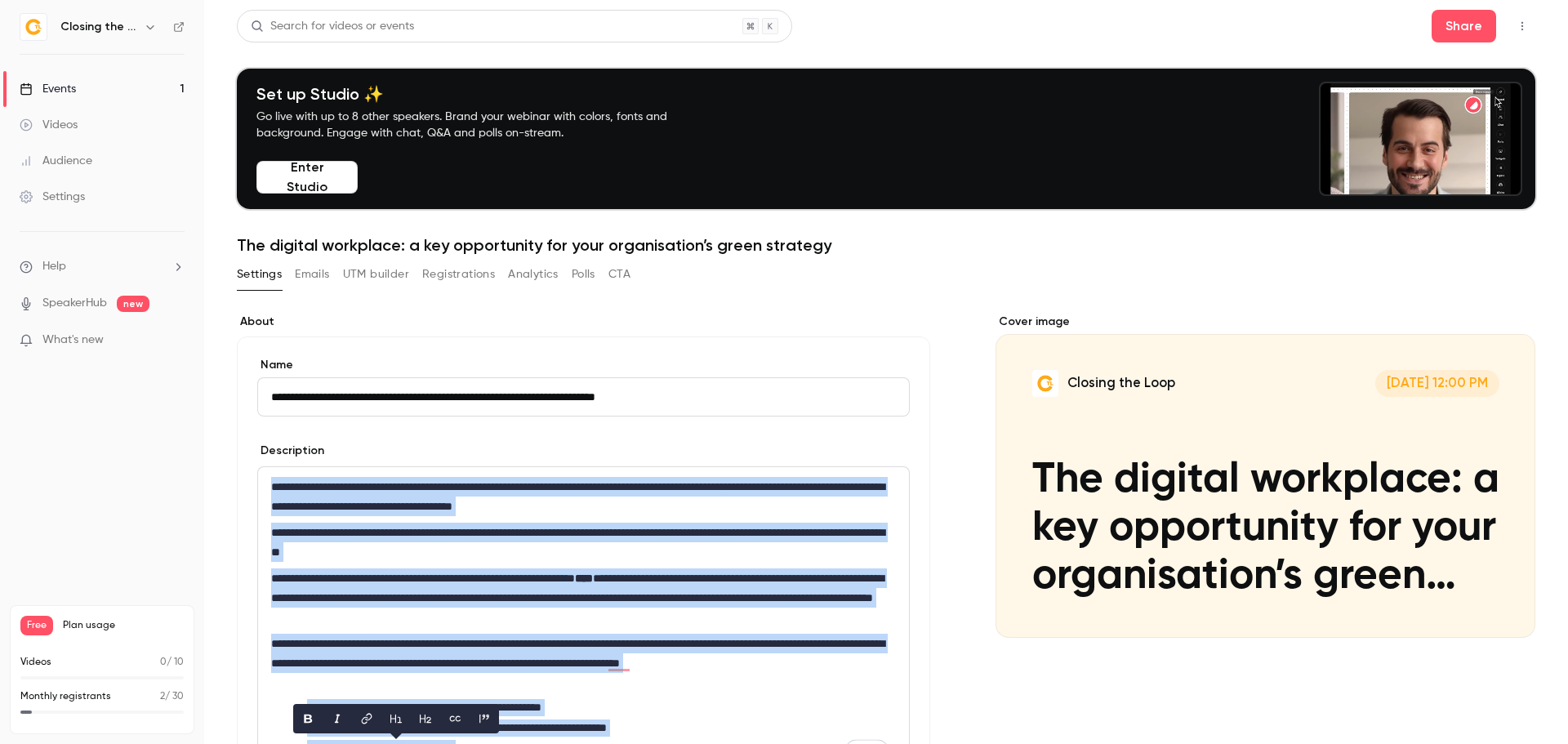
copy div "**********"
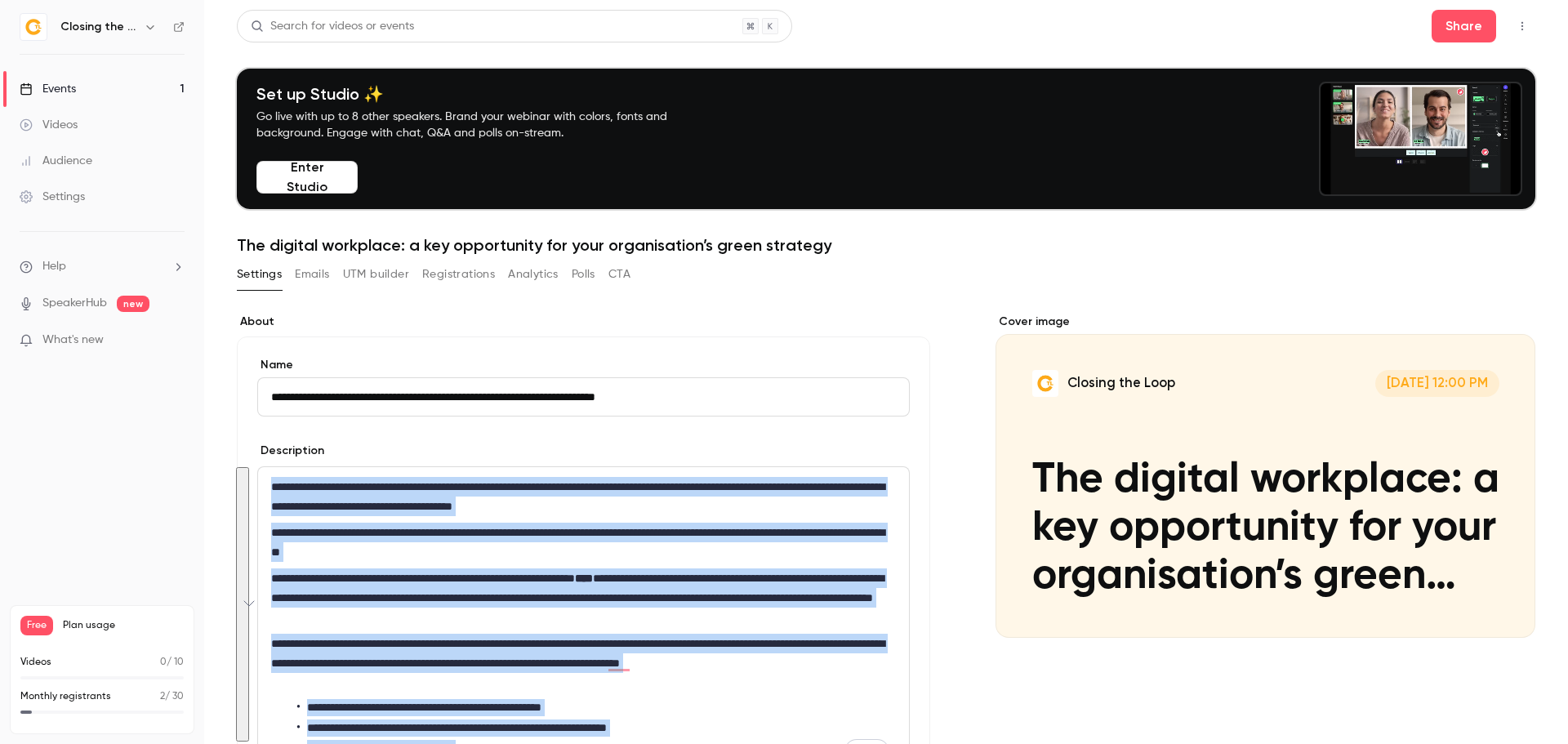
click at [646, 563] on div "**********" at bounding box center [583, 620] width 651 height 306
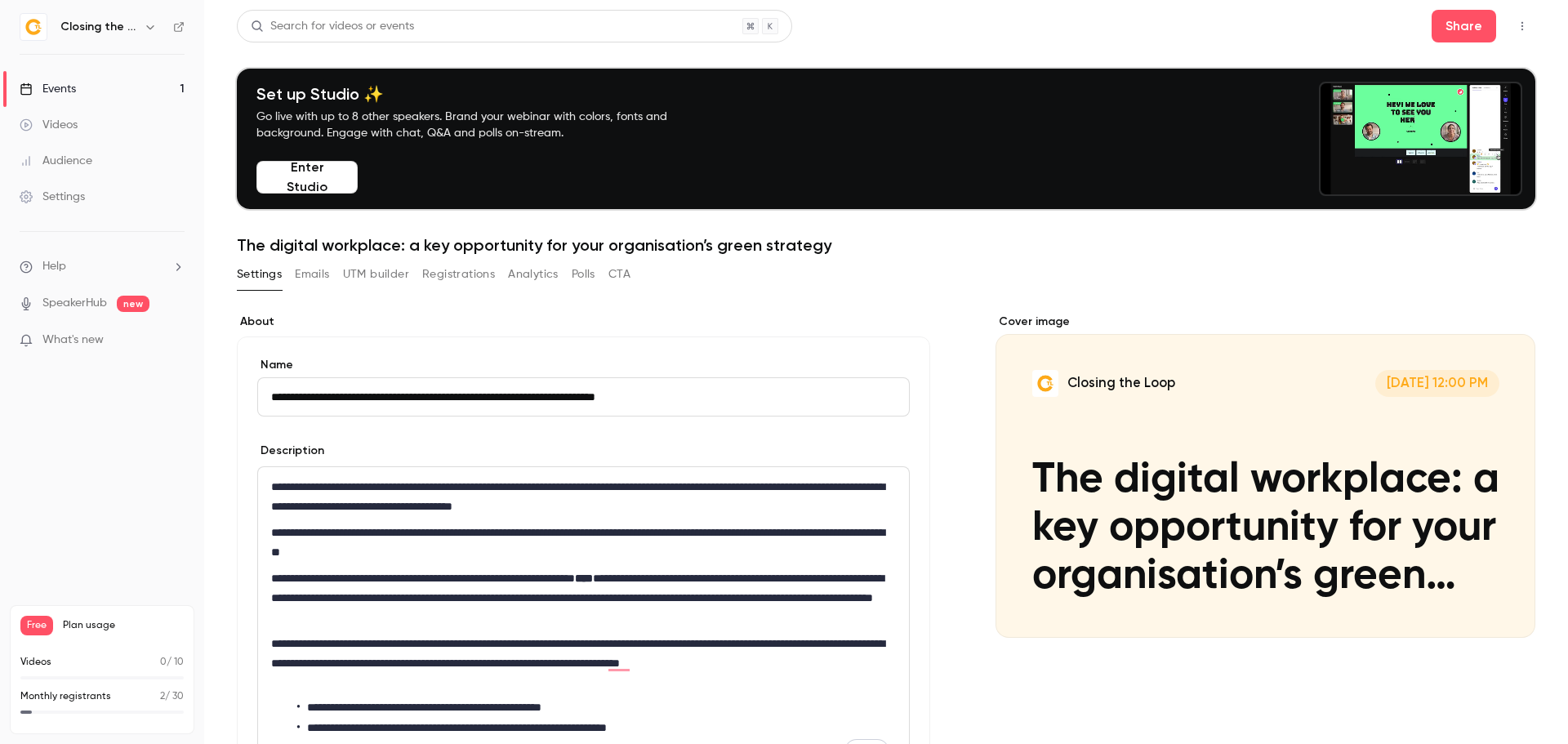
click at [643, 552] on p "**********" at bounding box center [580, 542] width 618 height 39
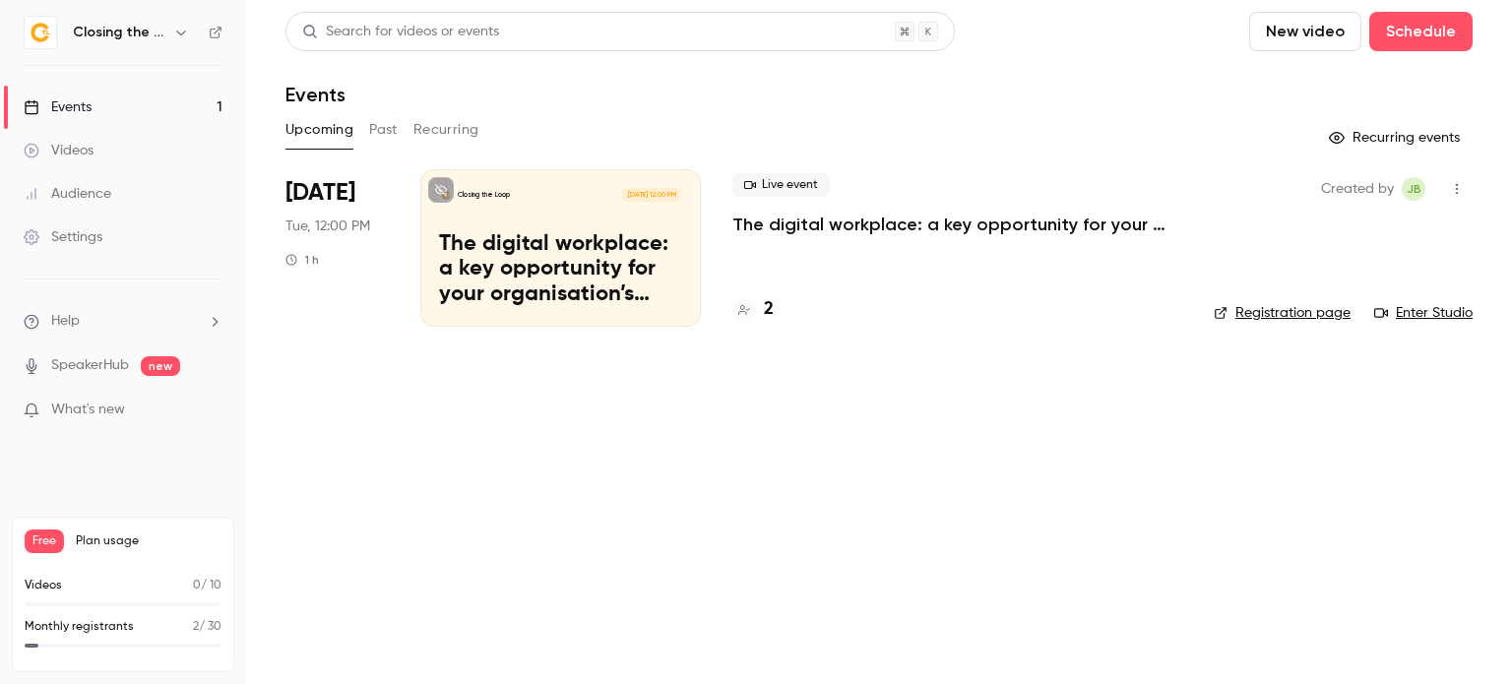
click at [591, 246] on p "The digital workplace: a key opportunity for your organisation’s green strategy" at bounding box center [560, 270] width 243 height 76
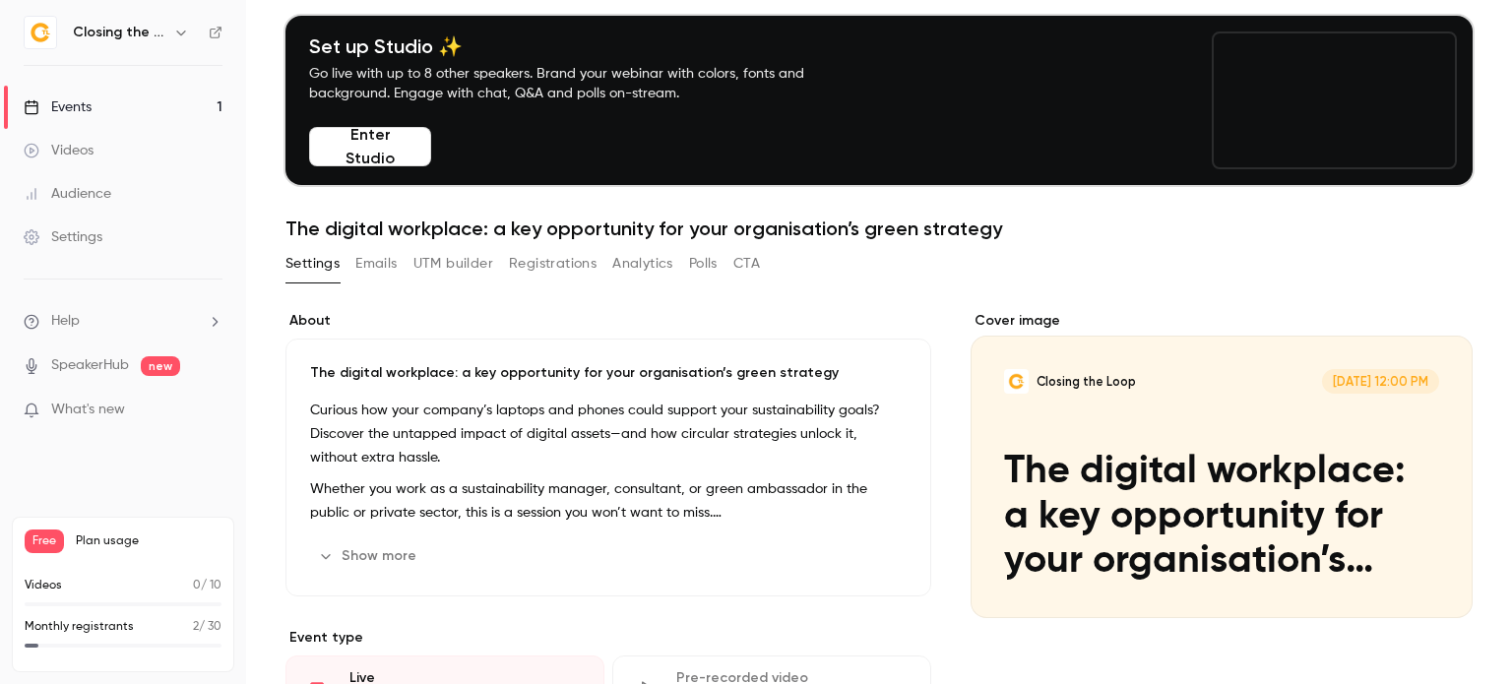
scroll to position [197, 0]
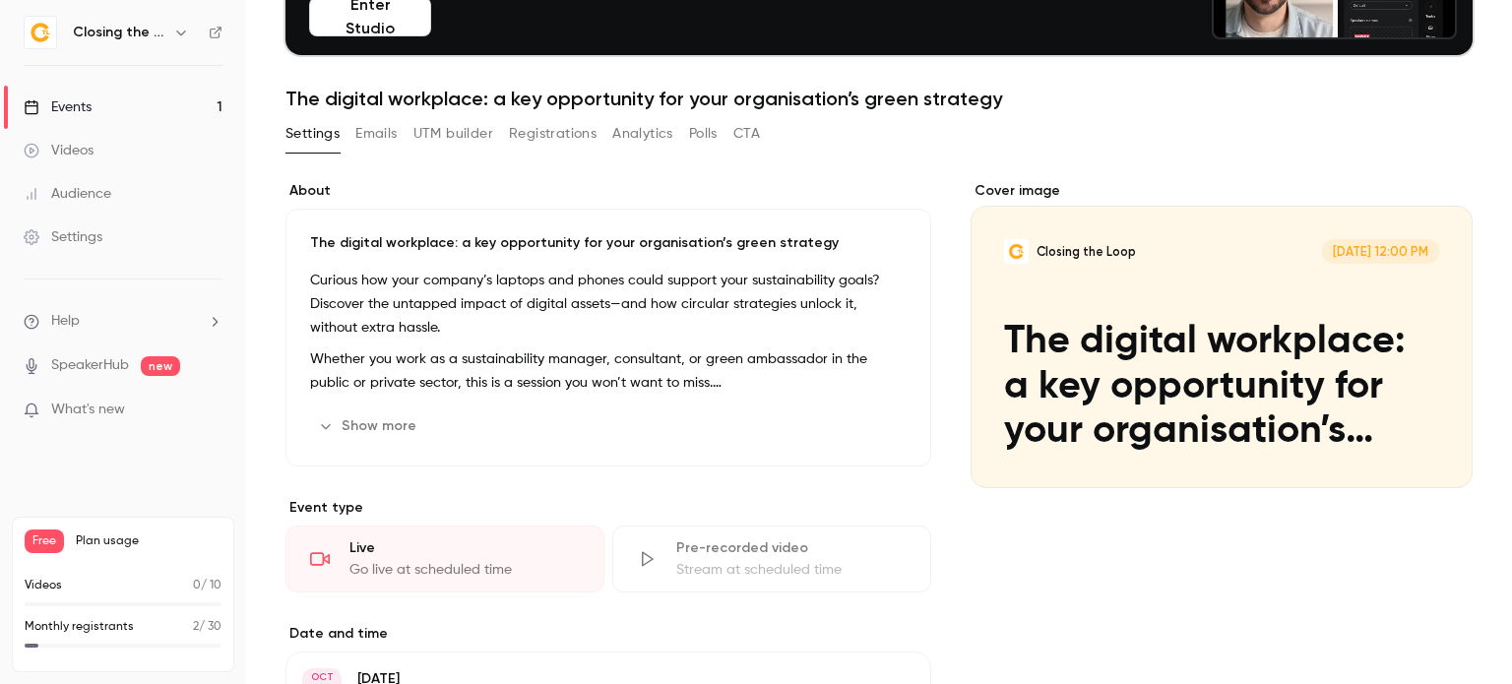
click at [472, 355] on p "Whether you work as a sustainability manager, consultant, or green ambassador i…" at bounding box center [608, 371] width 597 height 47
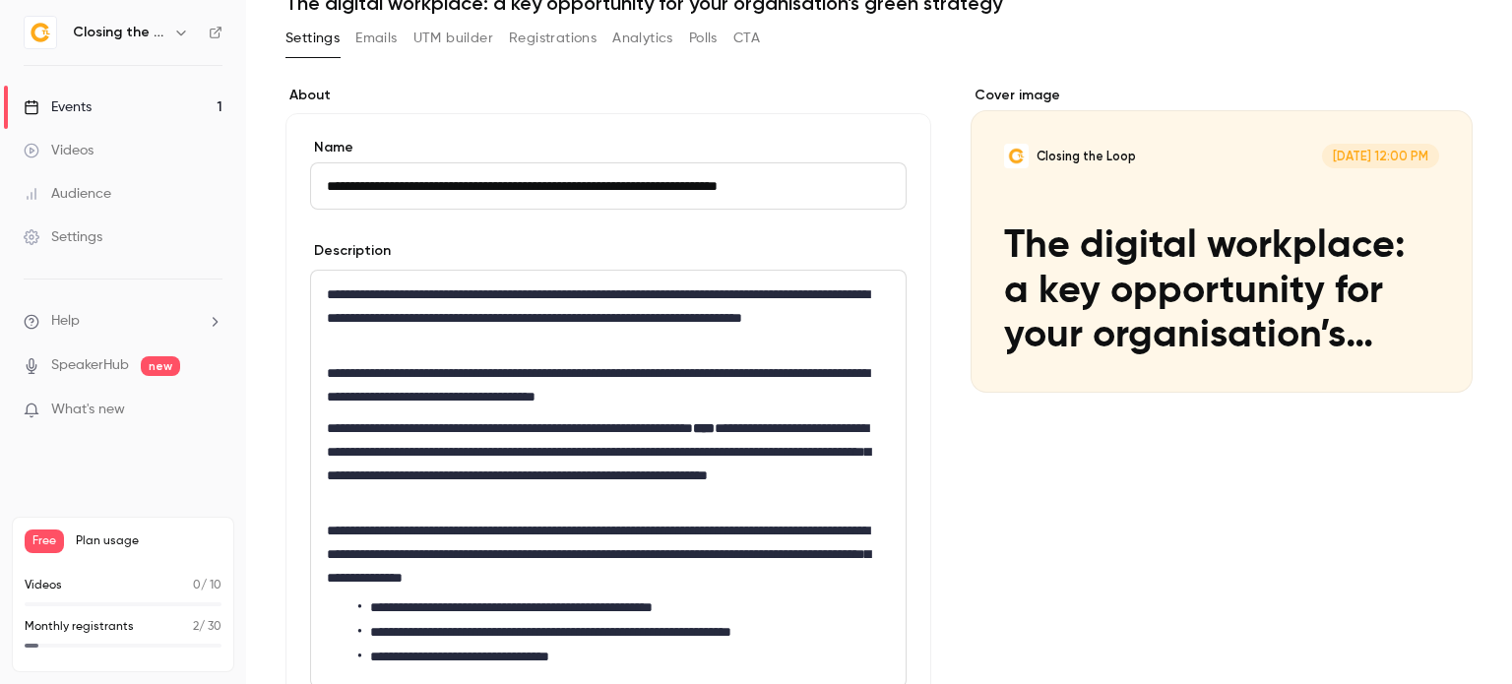
scroll to position [295, 0]
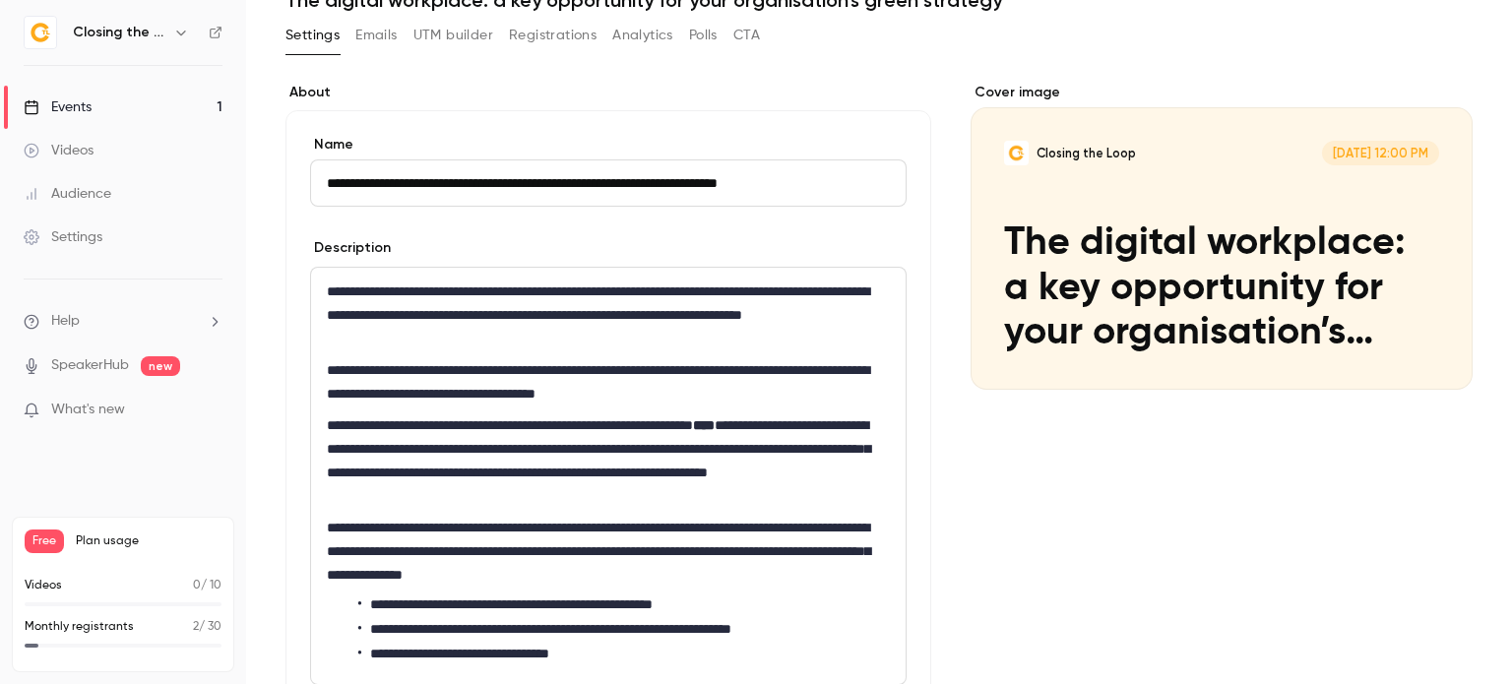
click at [346, 315] on p "**********" at bounding box center [604, 315] width 555 height 71
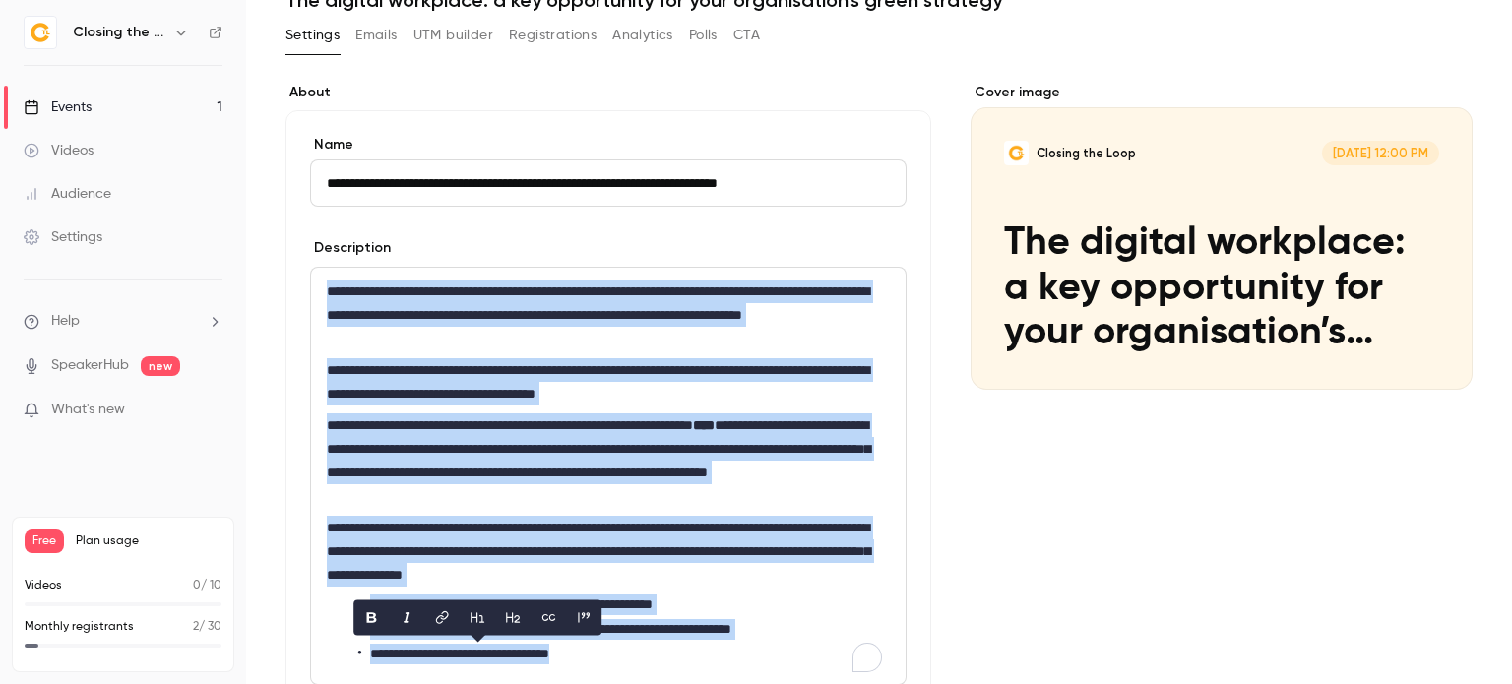
copy div "**********"
click at [752, 435] on p "**********" at bounding box center [604, 461] width 555 height 95
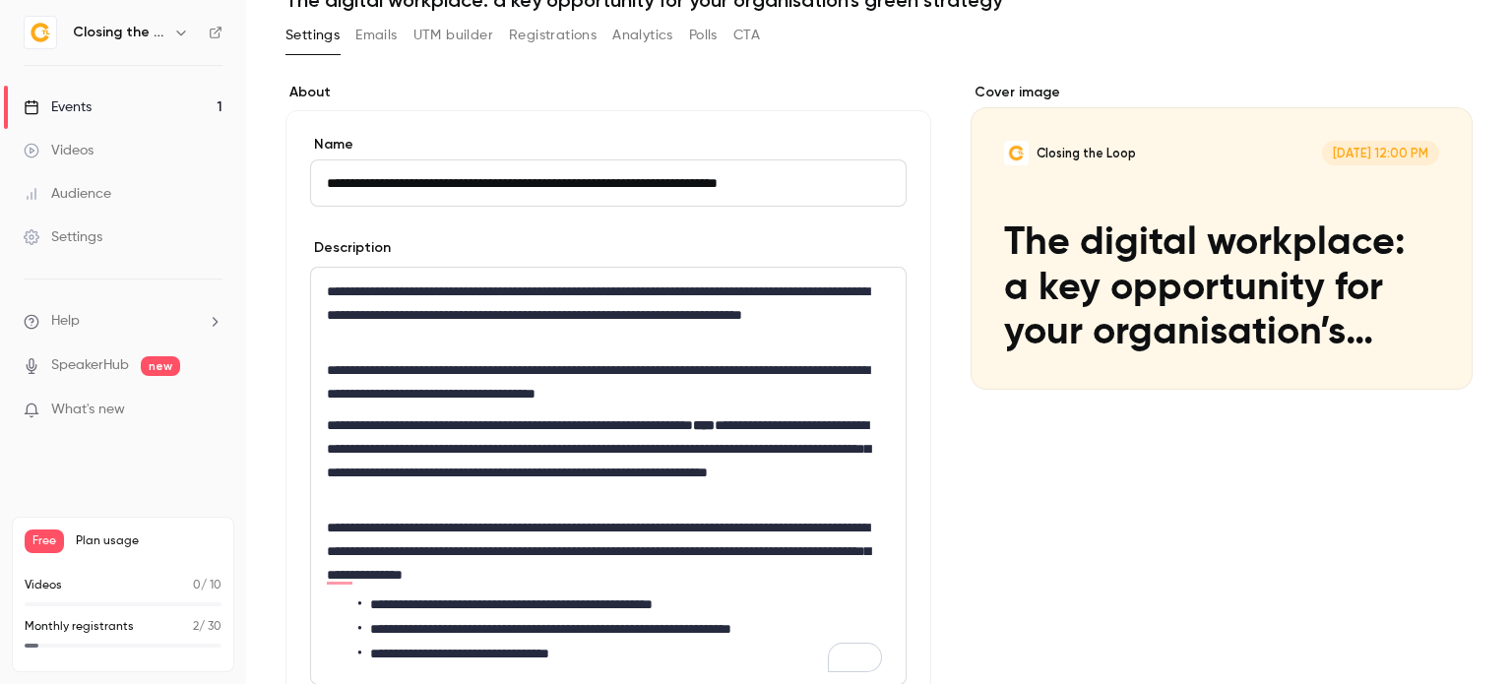
click at [704, 453] on p "**********" at bounding box center [604, 461] width 555 height 95
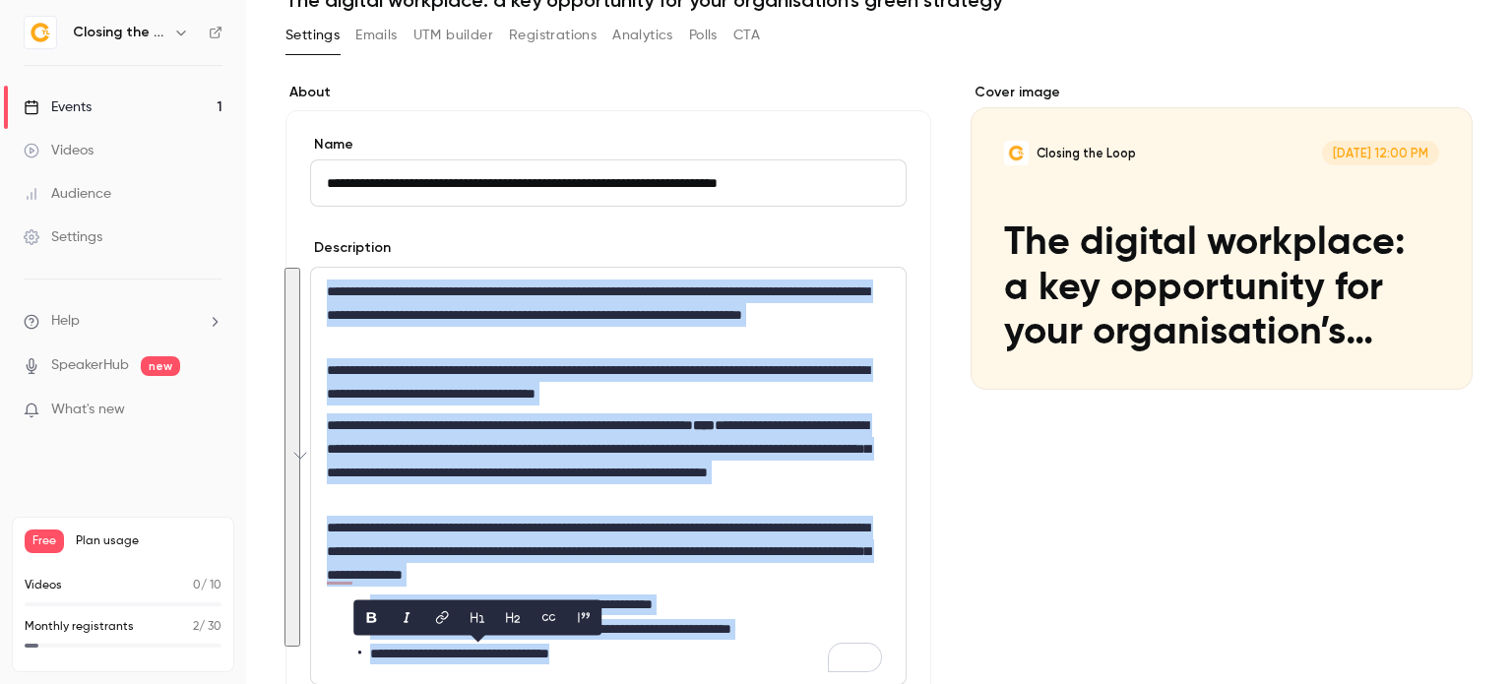
copy div "**********"
